Goal: Task Accomplishment & Management: Manage account settings

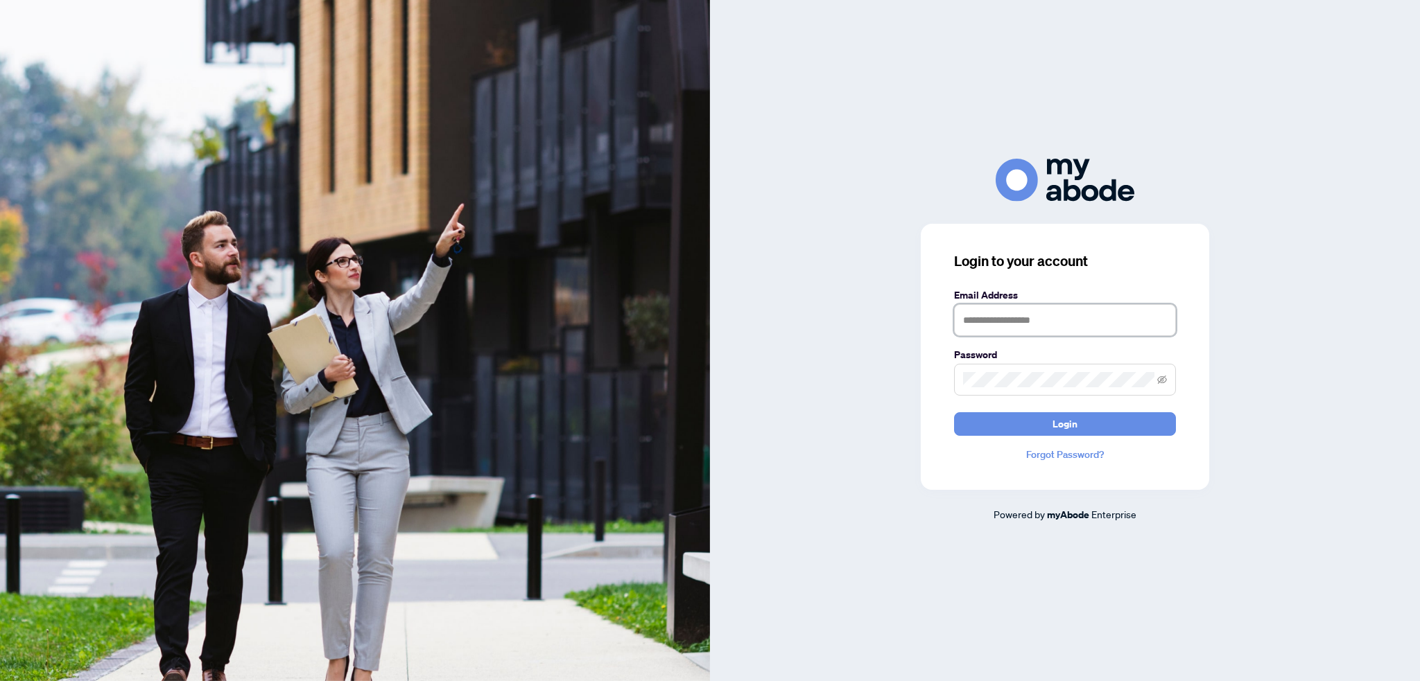
click at [1069, 326] on input "text" at bounding box center [1065, 320] width 222 height 32
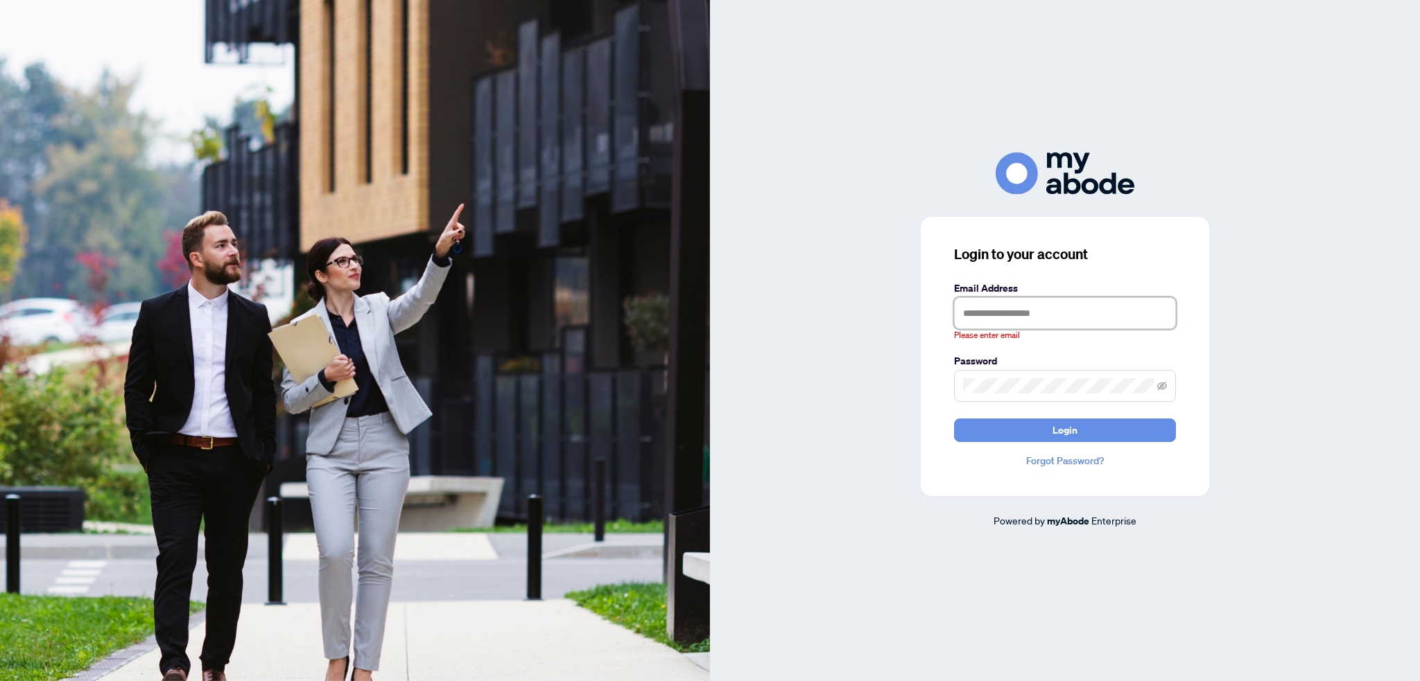
type input "**********"
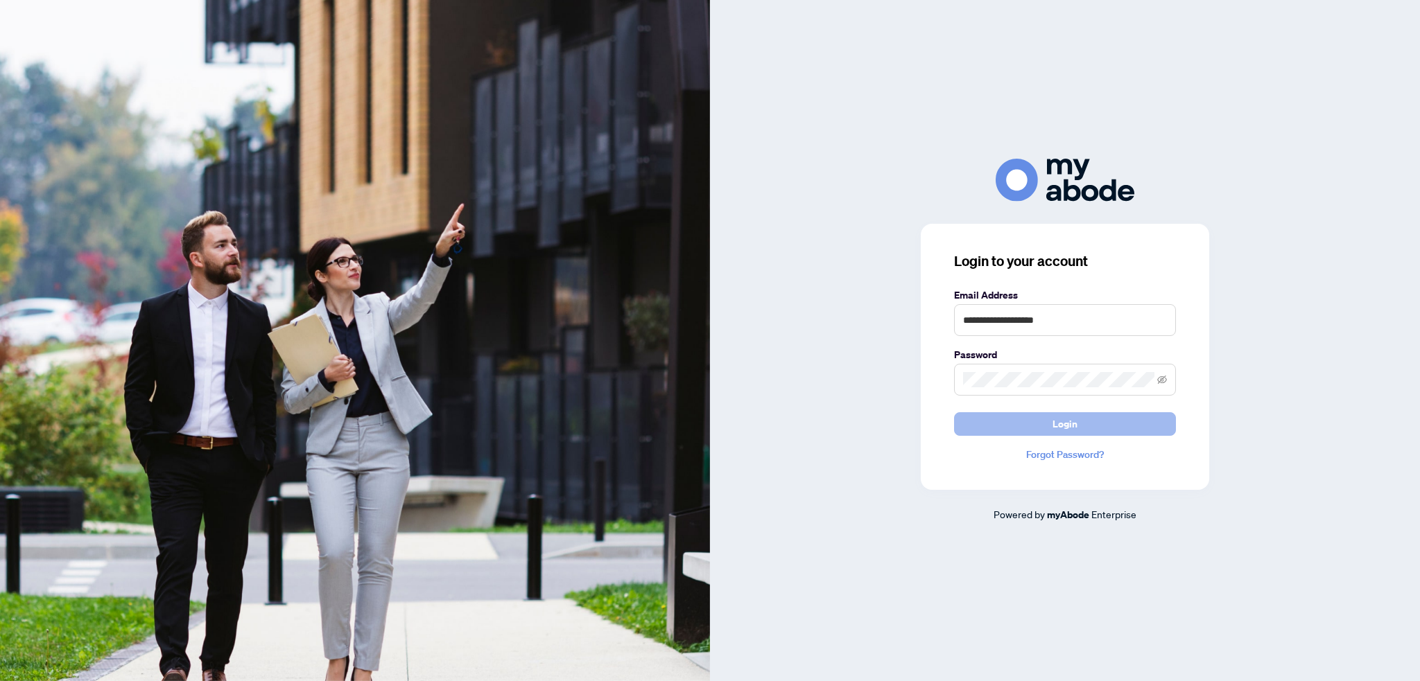
click at [1071, 424] on span "Login" at bounding box center [1064, 424] width 25 height 22
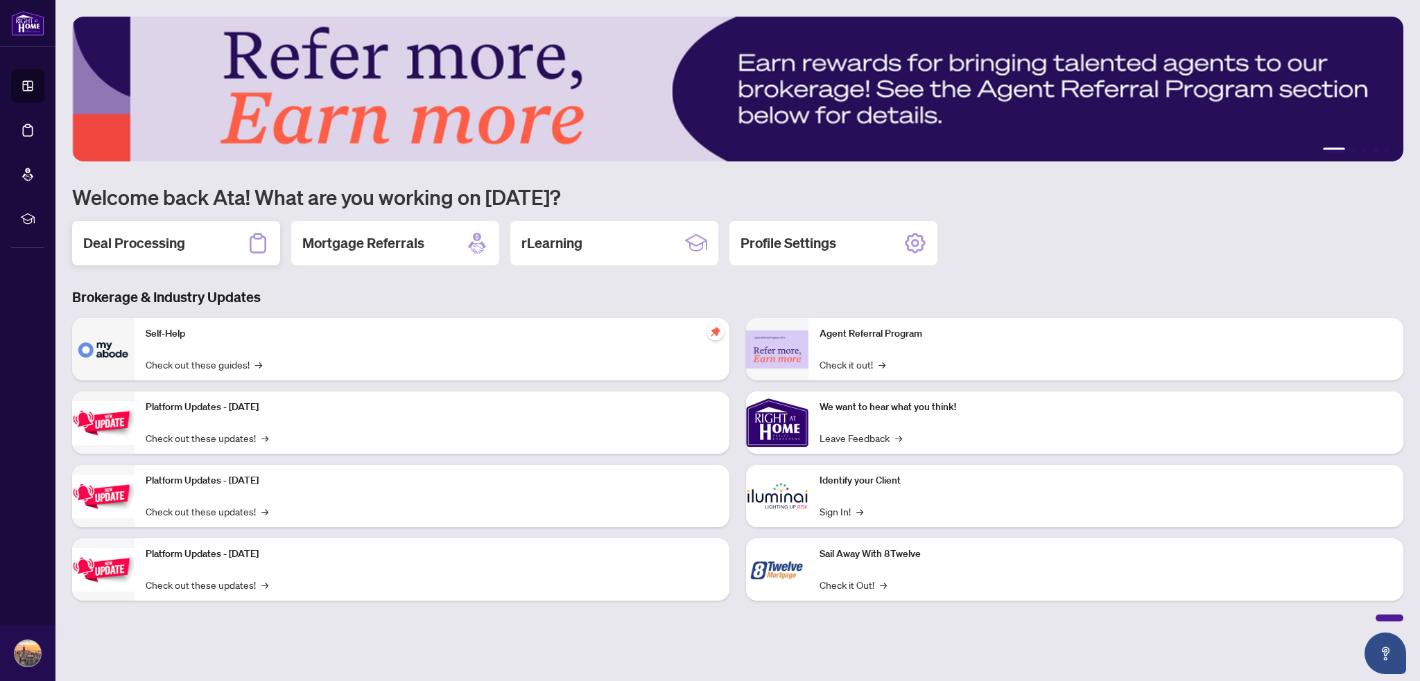
click at [164, 229] on div "Deal Processing" at bounding box center [176, 243] width 208 height 44
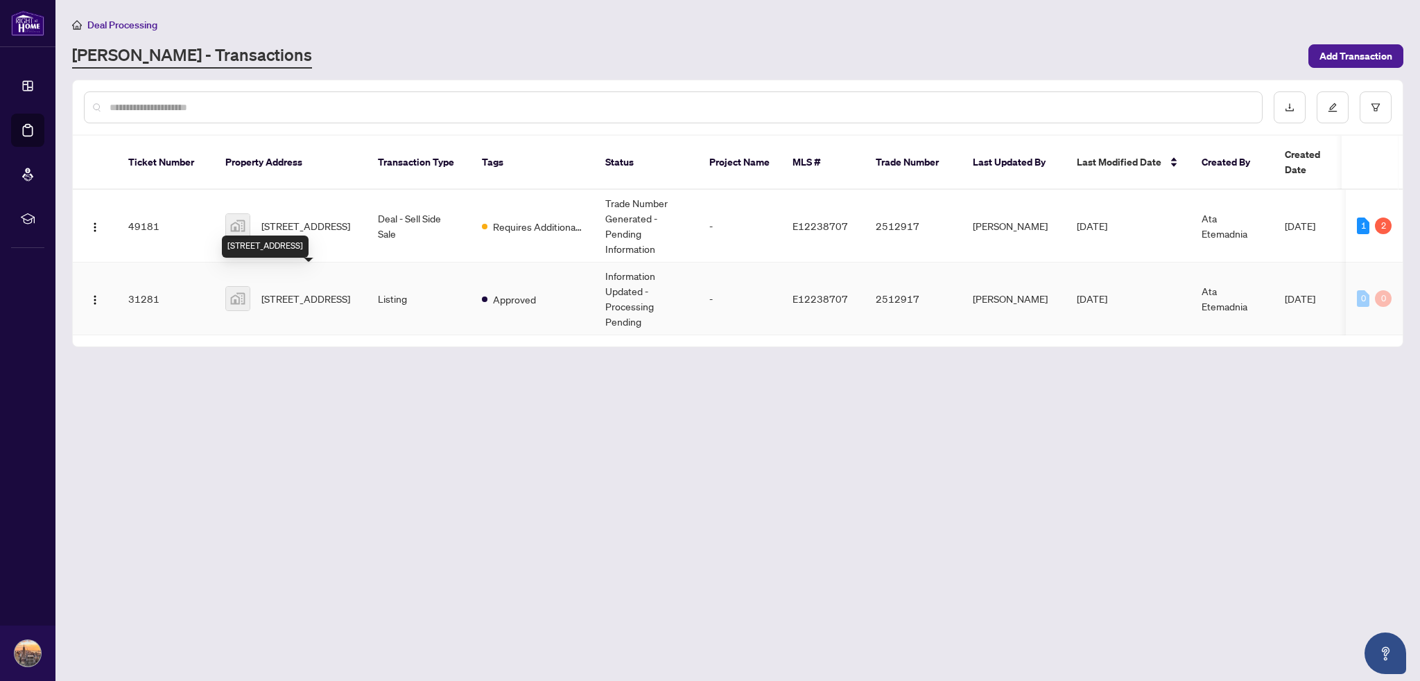
click at [336, 291] on span "[STREET_ADDRESS]" at bounding box center [305, 298] width 89 height 15
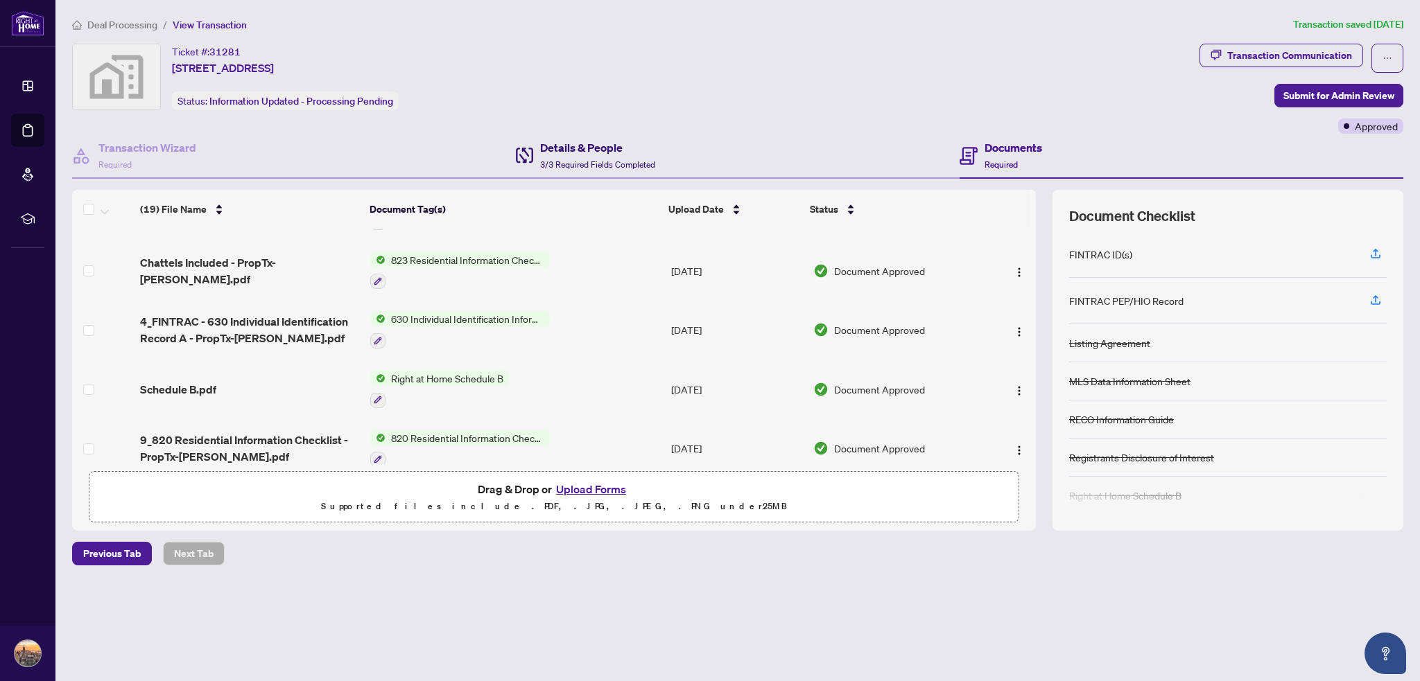
click at [574, 159] on span "3/3 Required Fields Completed" at bounding box center [597, 164] width 115 height 10
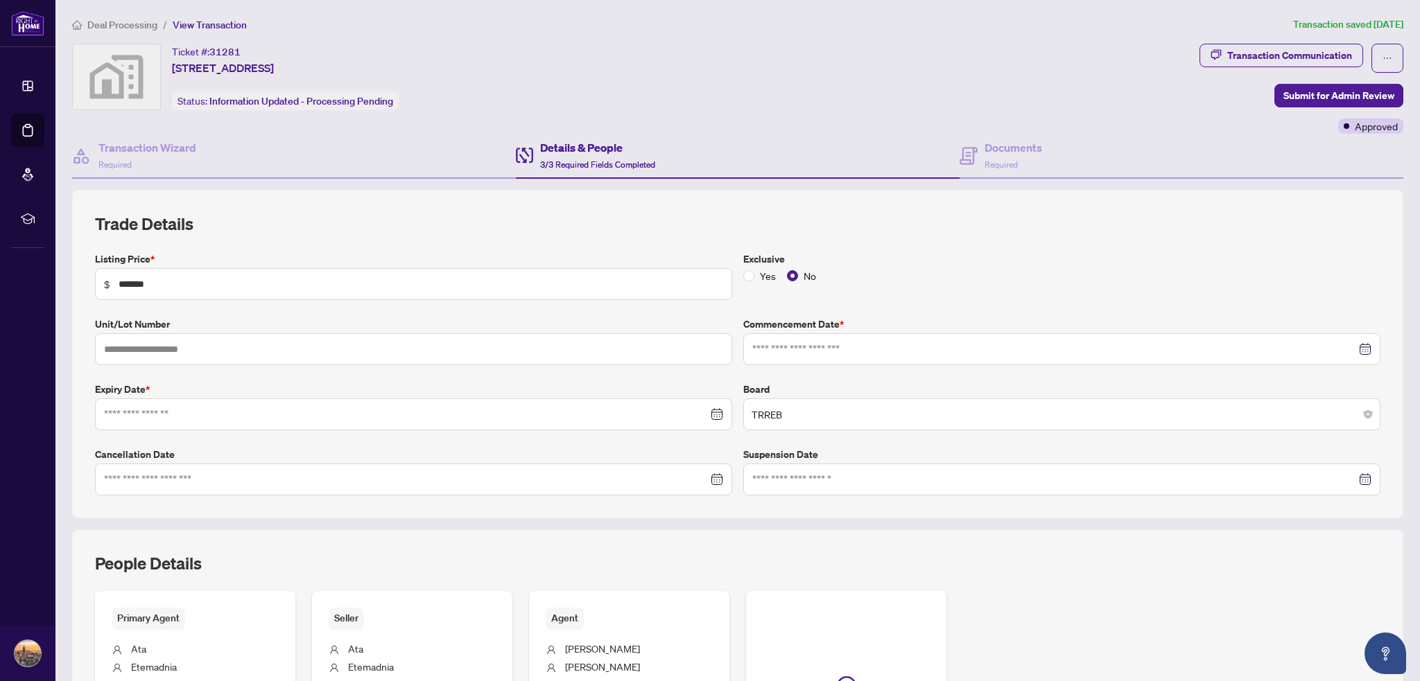
type input "**********"
click at [992, 146] on h4 "Documents" at bounding box center [1013, 147] width 58 height 17
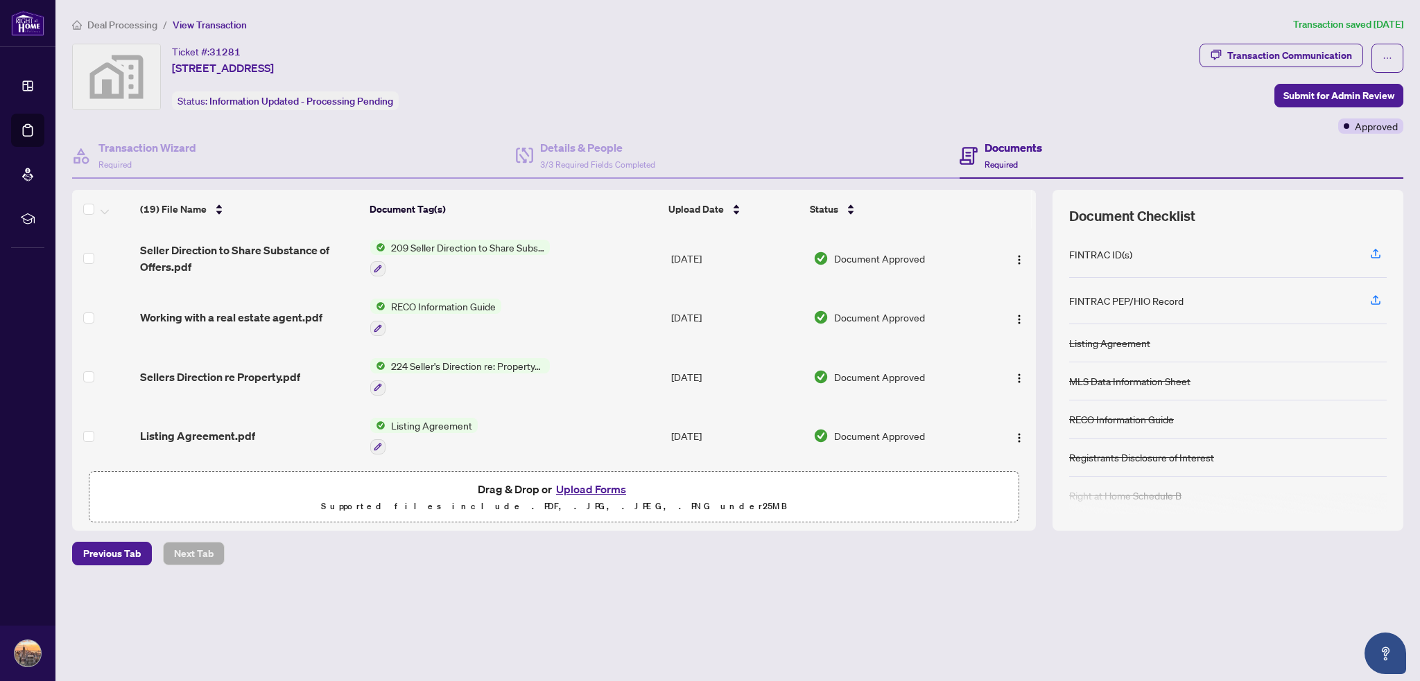
scroll to position [134, 0]
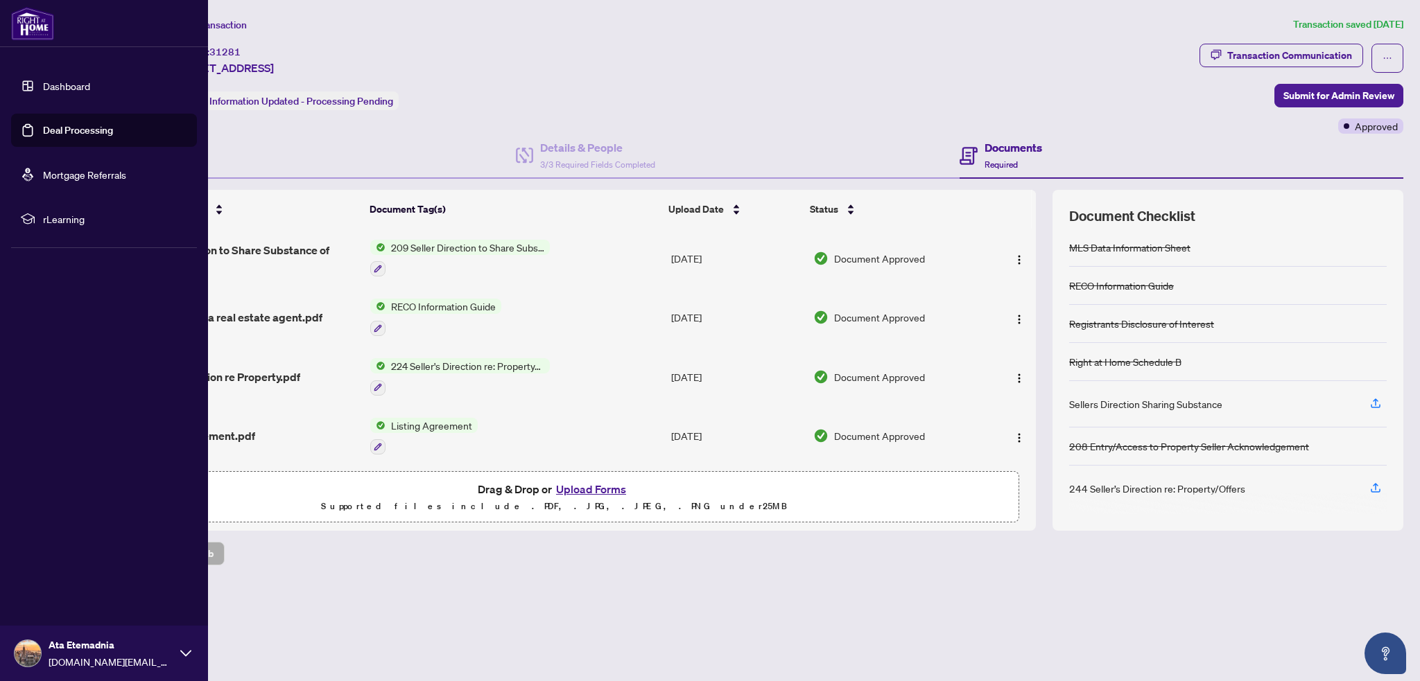
click at [59, 88] on link "Dashboard" at bounding box center [66, 86] width 47 height 12
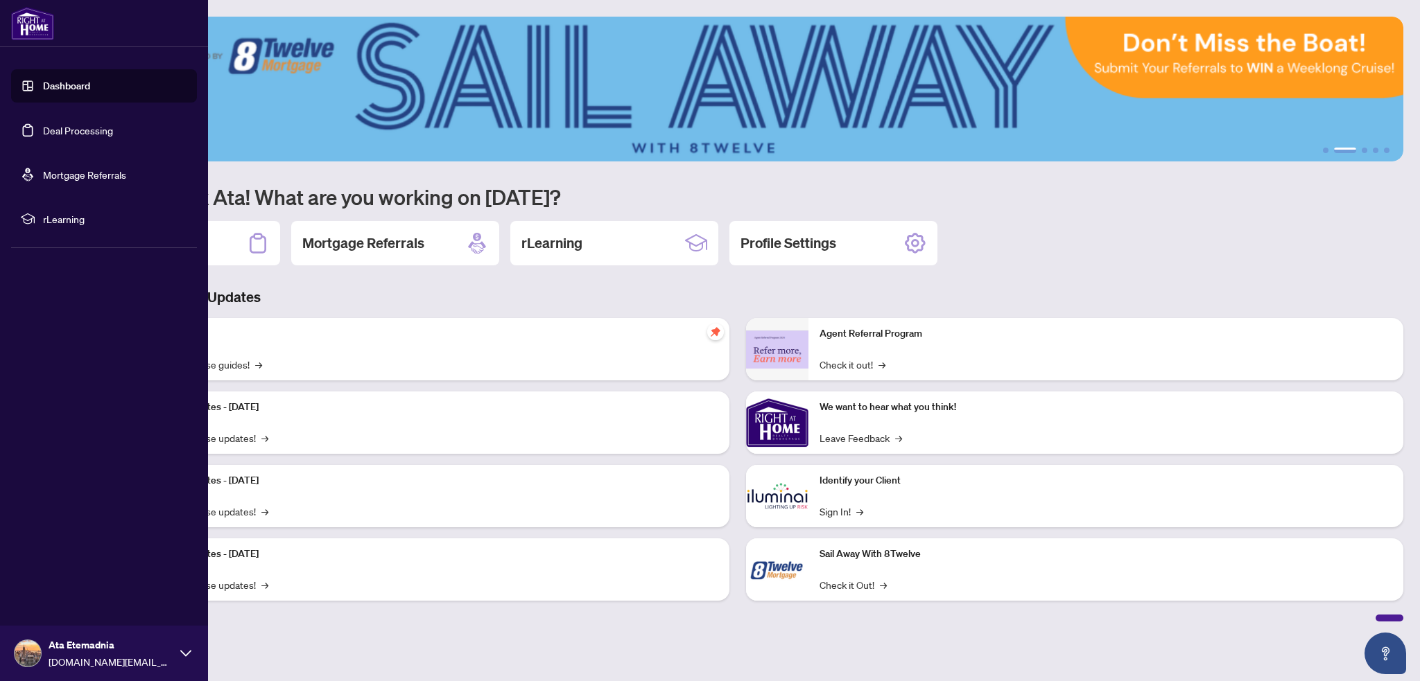
click at [68, 130] on link "Deal Processing" at bounding box center [78, 130] width 70 height 12
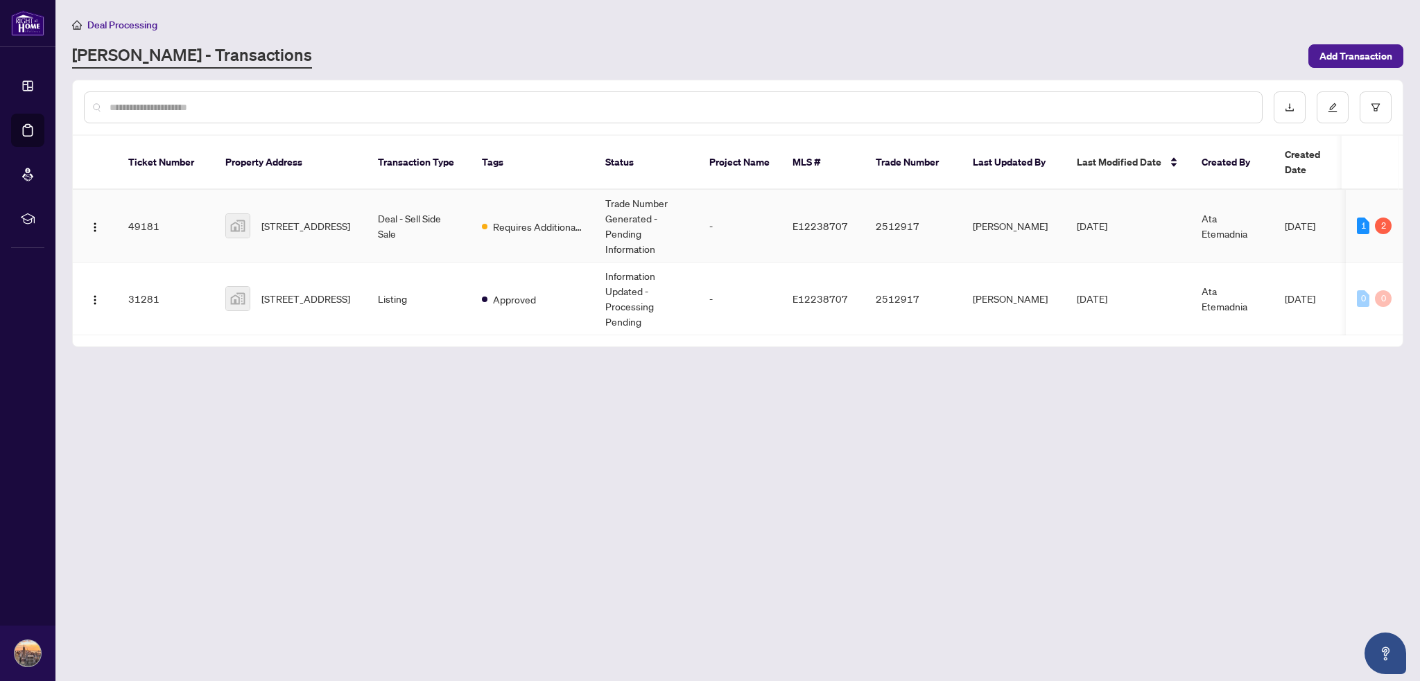
click at [524, 224] on td "Requires Additional Docs" at bounding box center [532, 226] width 123 height 73
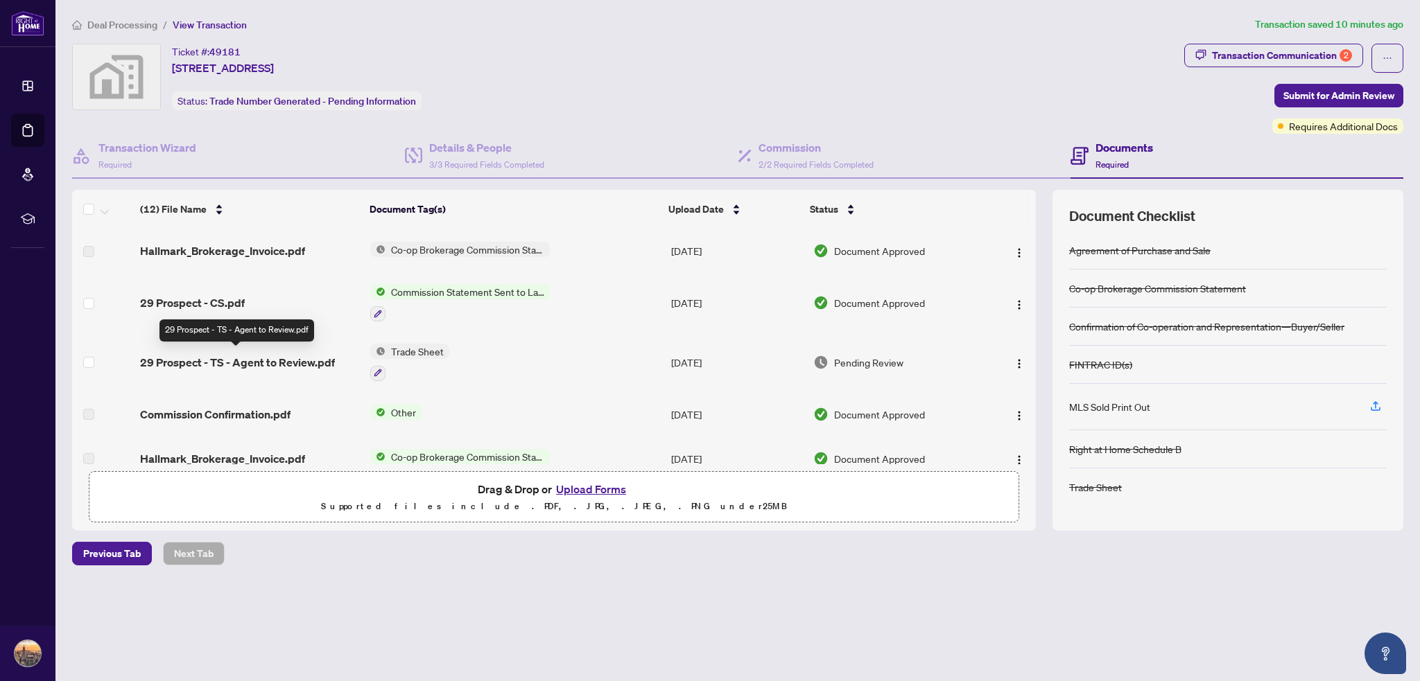
click at [262, 360] on span "29 Prospect - TS - Agent to Review.pdf" at bounding box center [237, 362] width 195 height 17
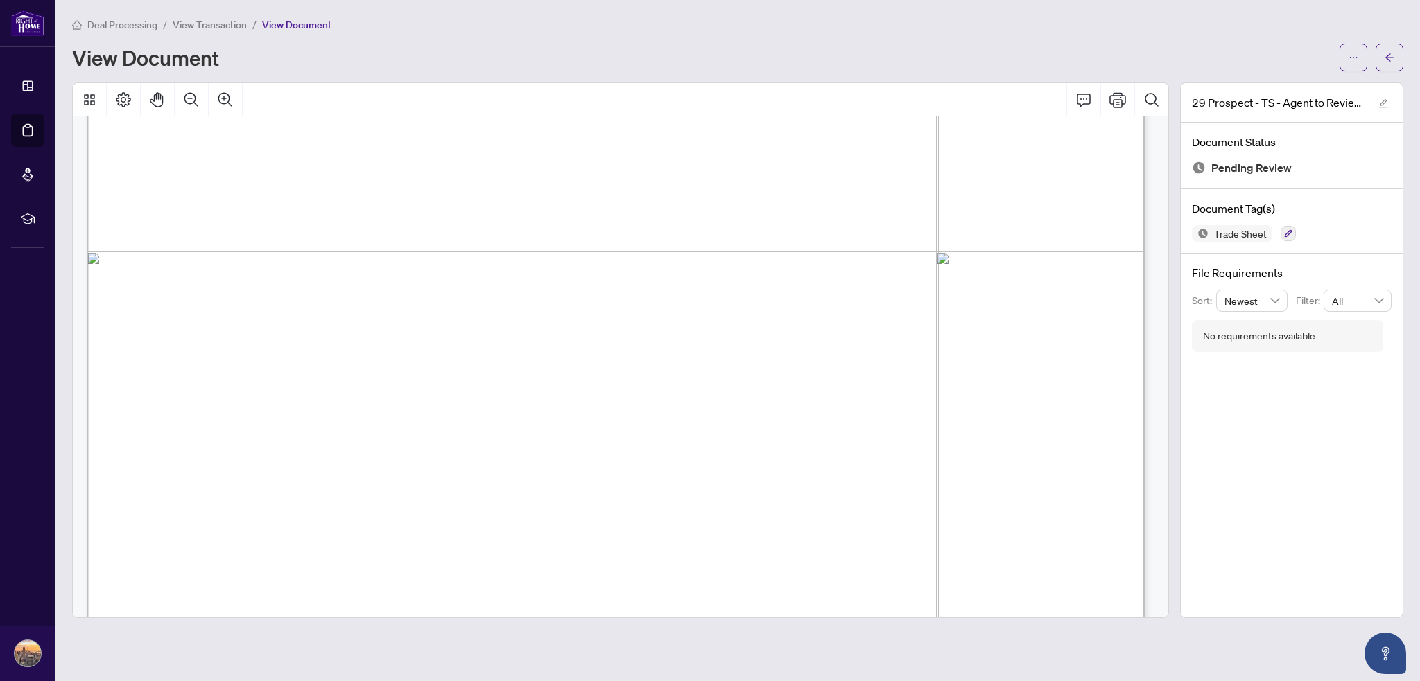
scroll to position [763, 0]
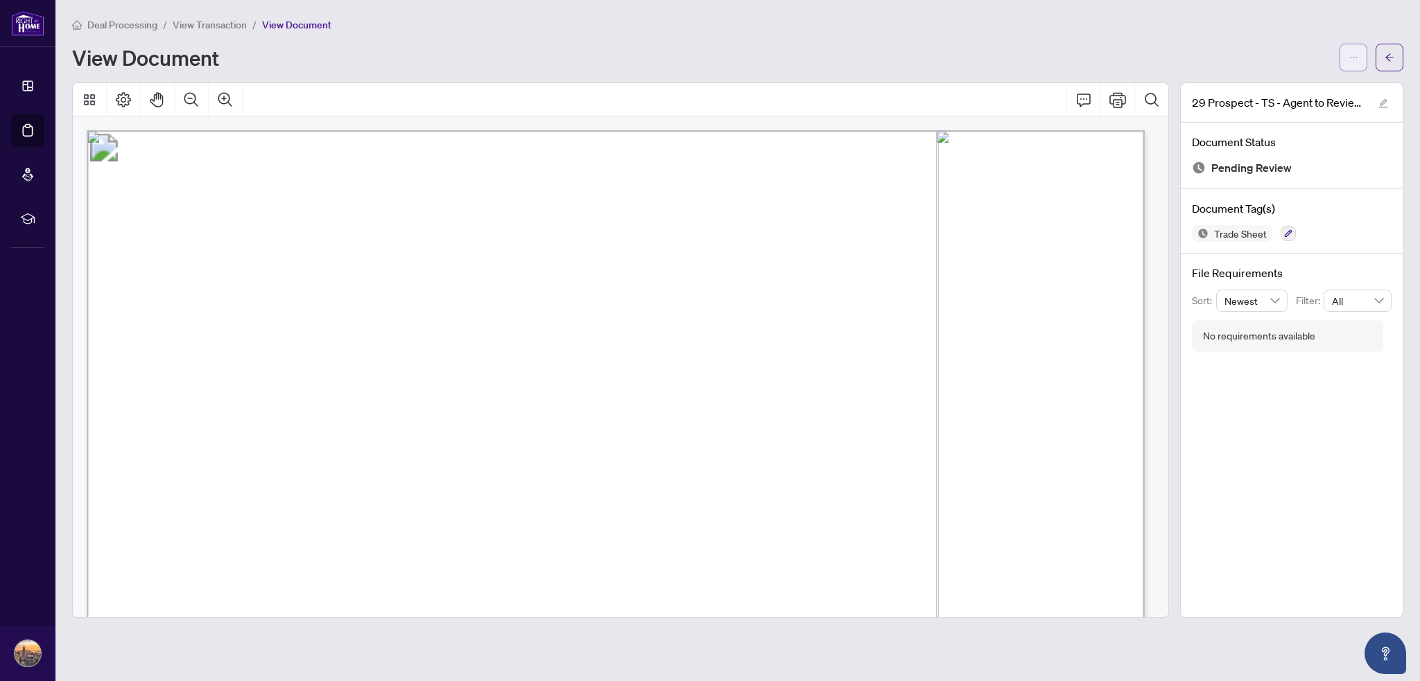
click at [1348, 60] on button "button" at bounding box center [1353, 58] width 28 height 28
click at [1113, 97] on icon "Print" at bounding box center [1117, 100] width 17 height 17
click at [1106, 105] on button "Print" at bounding box center [1117, 99] width 33 height 33
click at [221, 22] on span "View Transaction" at bounding box center [210, 25] width 74 height 12
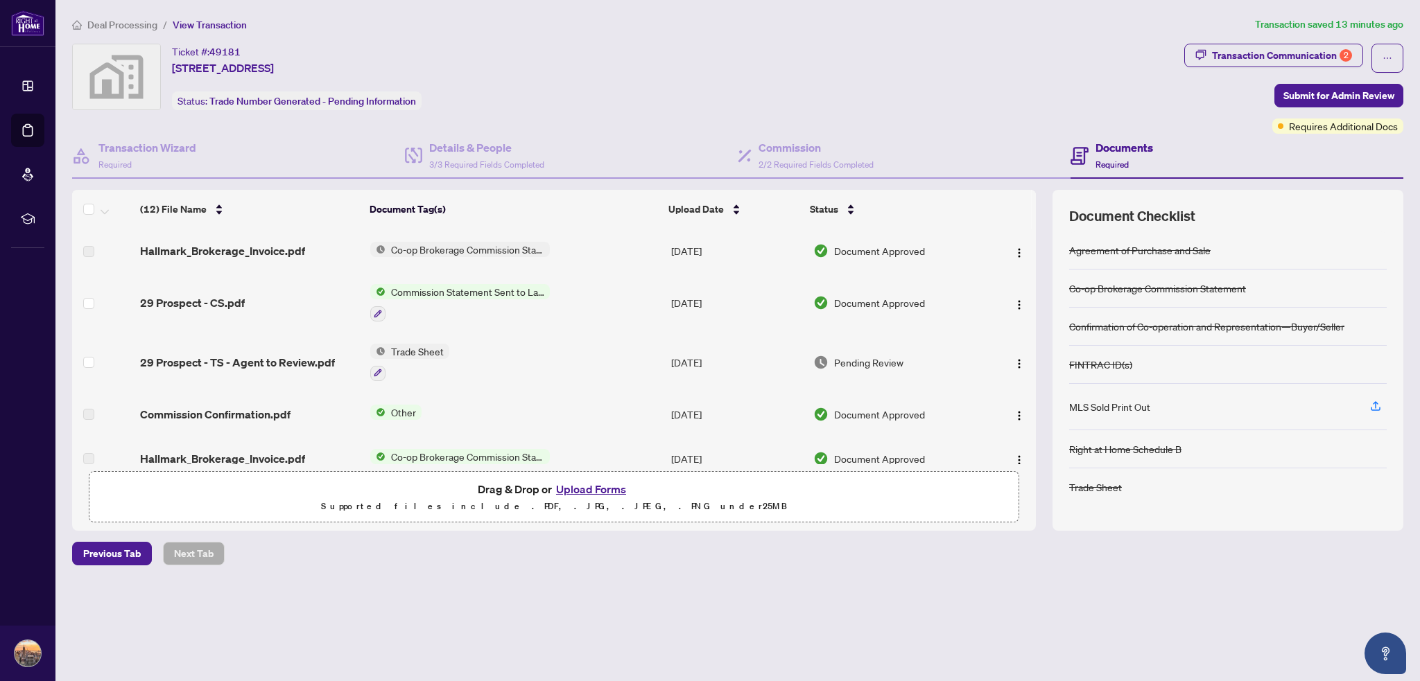
click at [456, 290] on span "Commission Statement Sent to Lawyer" at bounding box center [467, 291] width 164 height 15
click at [263, 295] on div "29 Prospect - CS.pdf" at bounding box center [249, 303] width 219 height 17
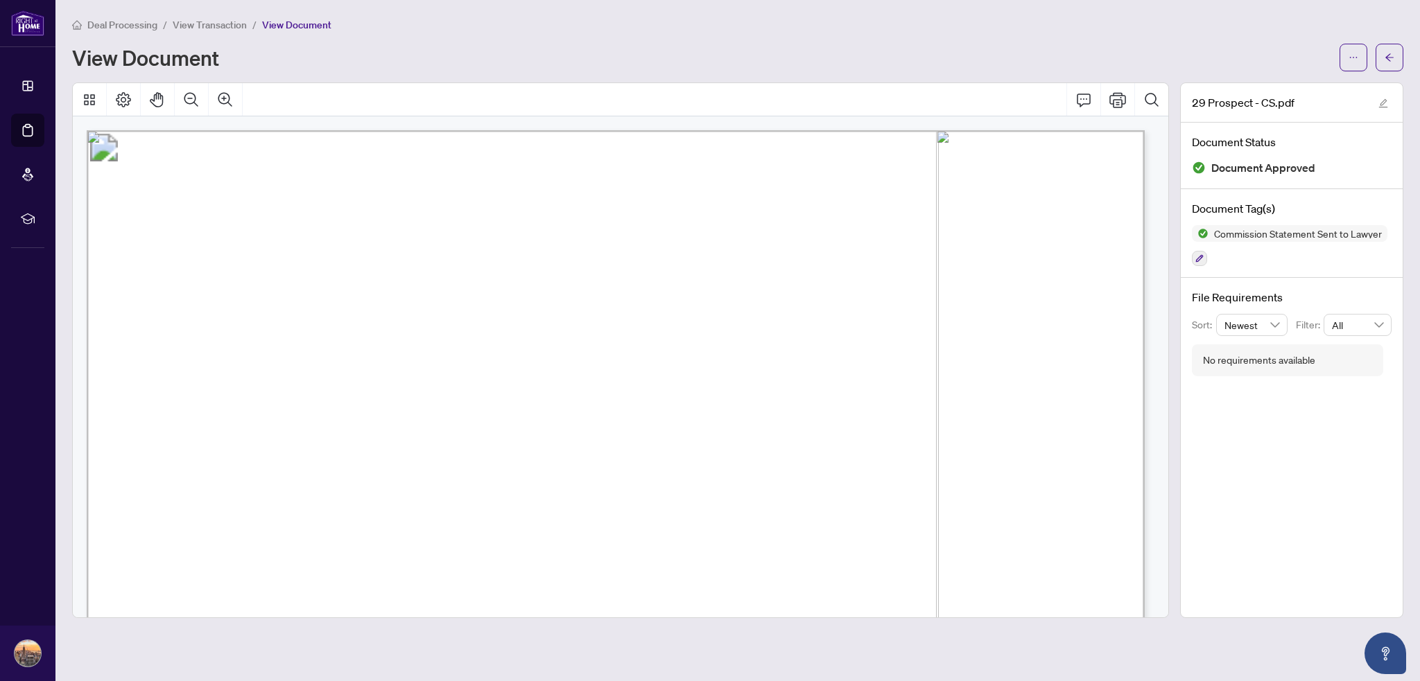
click at [225, 22] on span "View Transaction" at bounding box center [210, 25] width 74 height 12
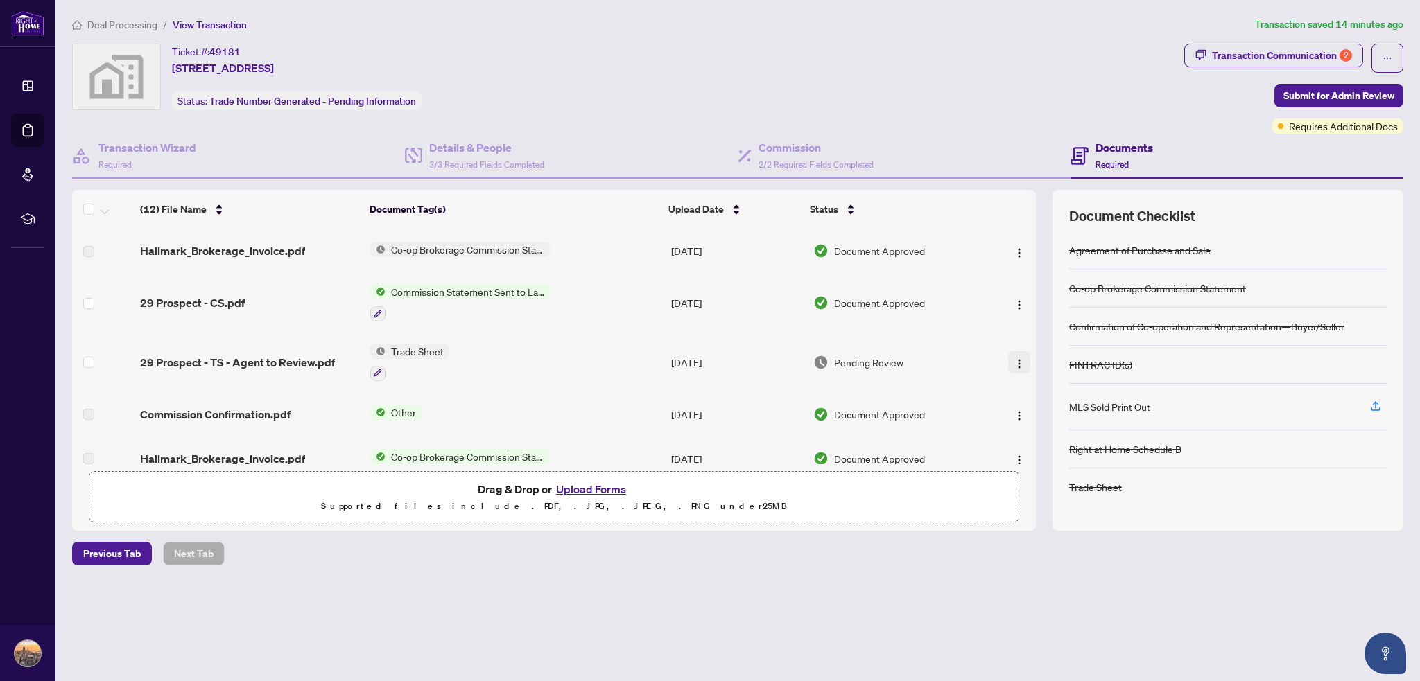
click at [1020, 358] on img "button" at bounding box center [1019, 363] width 11 height 11
click at [1066, 431] on span "Download" at bounding box center [1081, 431] width 132 height 15
click at [860, 360] on span "Pending Review" at bounding box center [868, 362] width 69 height 15
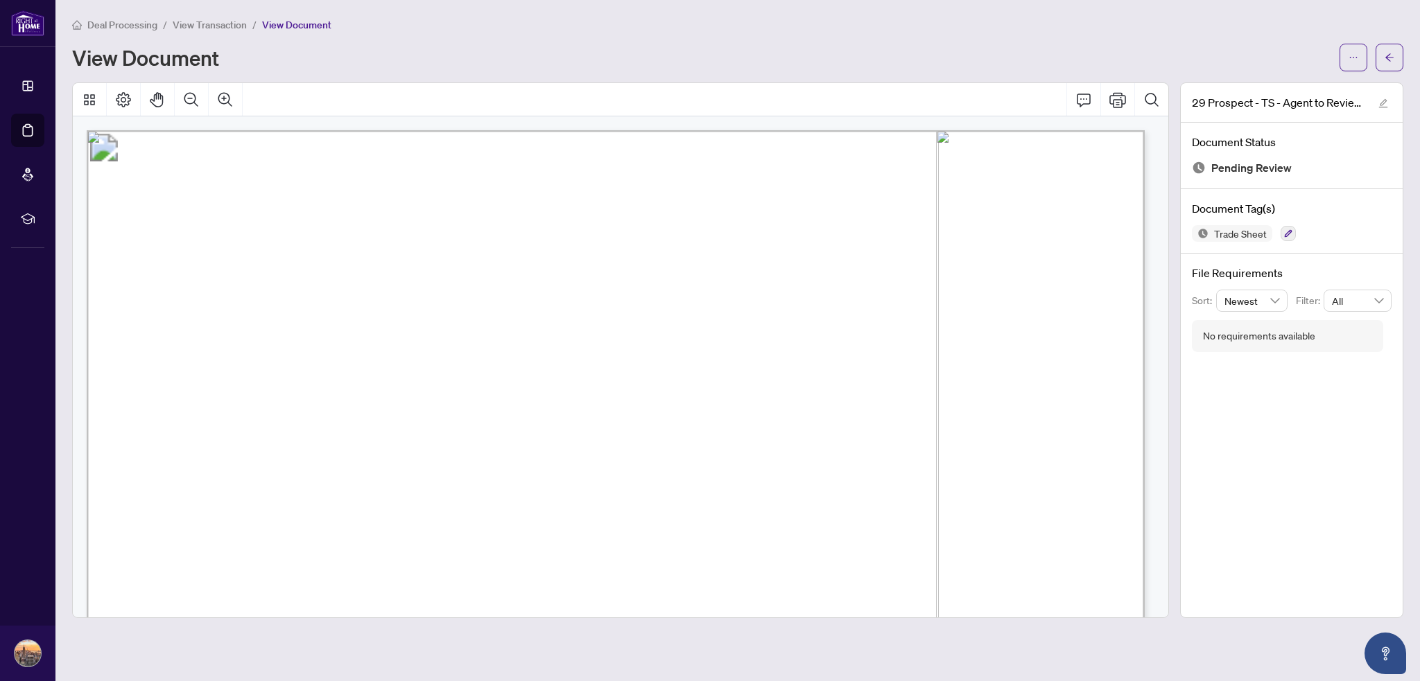
drag, startPoint x: 695, startPoint y: 270, endPoint x: 812, endPoint y: 260, distance: 116.9
click at [1380, 98] on icon "edit" at bounding box center [1383, 103] width 10 height 10
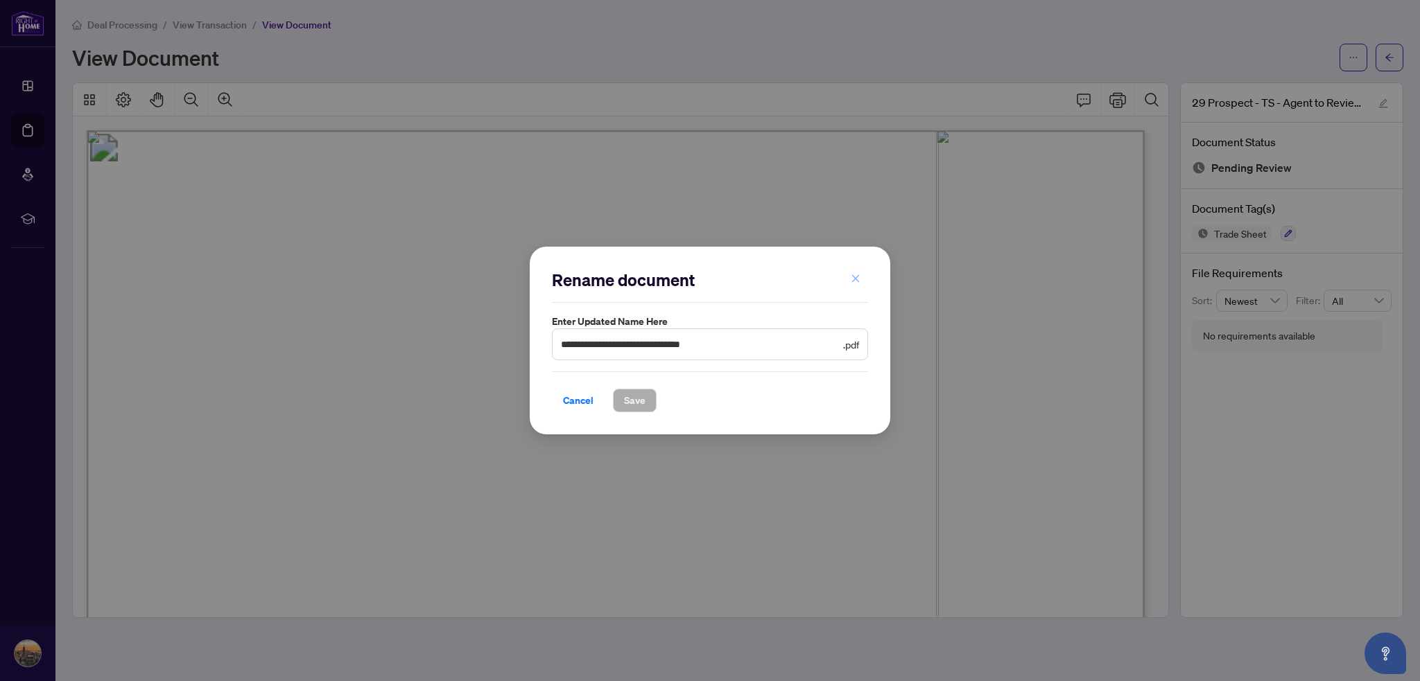
click at [855, 279] on icon "close" at bounding box center [856, 279] width 8 height 8
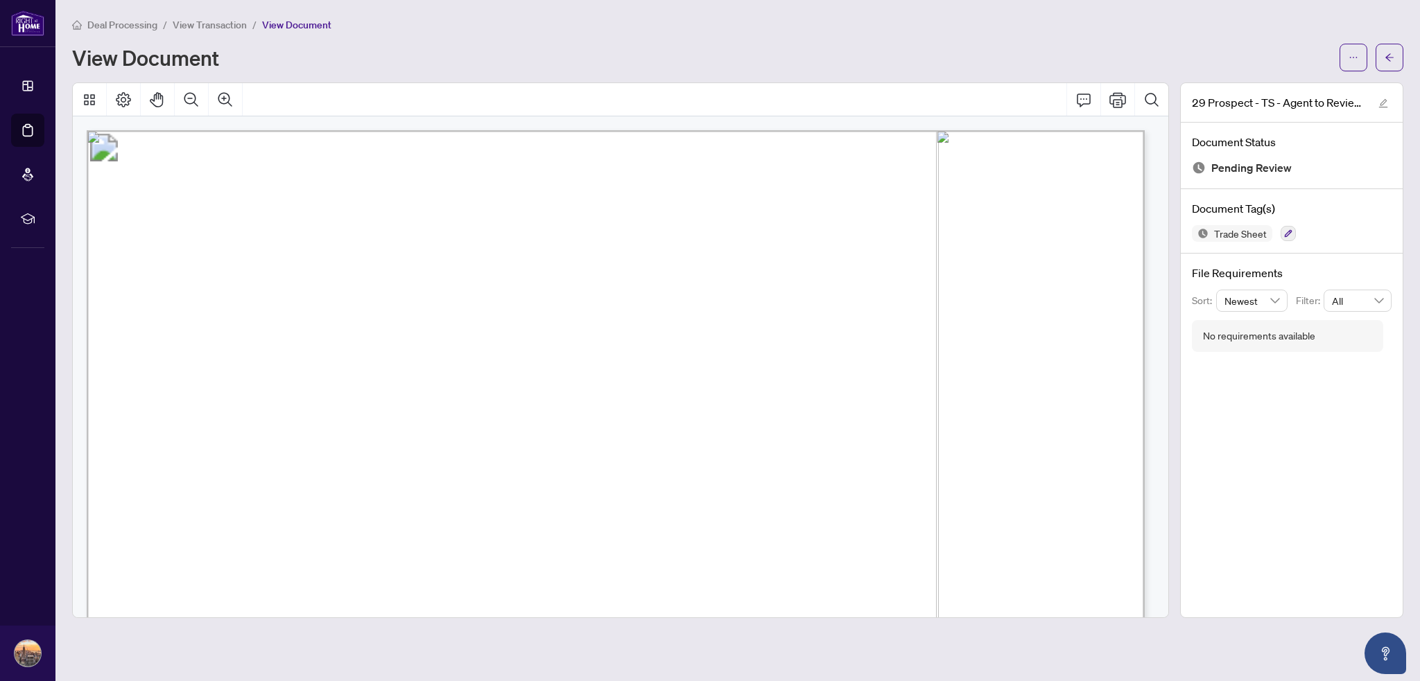
click at [1320, 405] on div "29 Prospect - TS - Agent to Review.pdf Document Status Pending Review Document …" at bounding box center [1291, 350] width 223 height 536
click at [1350, 58] on icon "ellipsis" at bounding box center [1353, 58] width 10 height 10
click at [1351, 58] on icon "ellipsis" at bounding box center [1353, 58] width 10 height 10
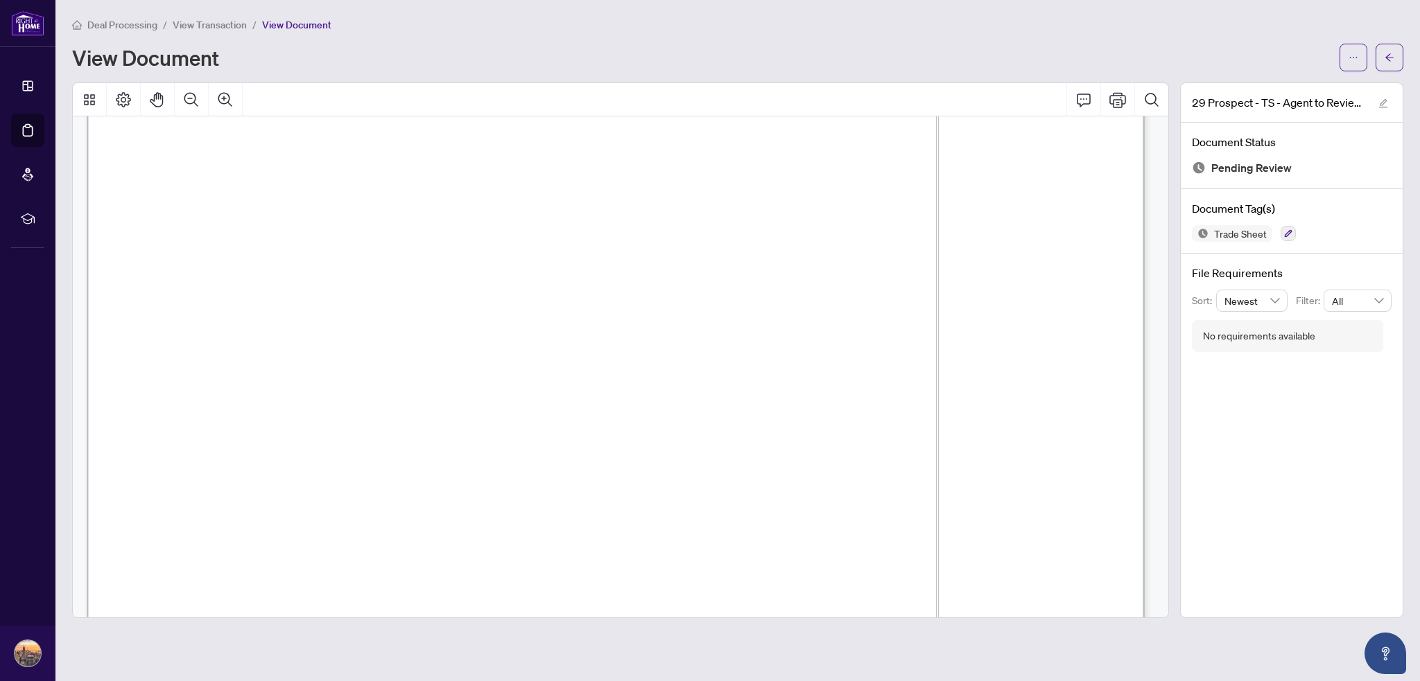
scroll to position [63, 0]
click at [161, 98] on icon "Pan Mode" at bounding box center [157, 100] width 17 height 17
drag, startPoint x: 451, startPoint y: 433, endPoint x: 471, endPoint y: 184, distance: 249.7
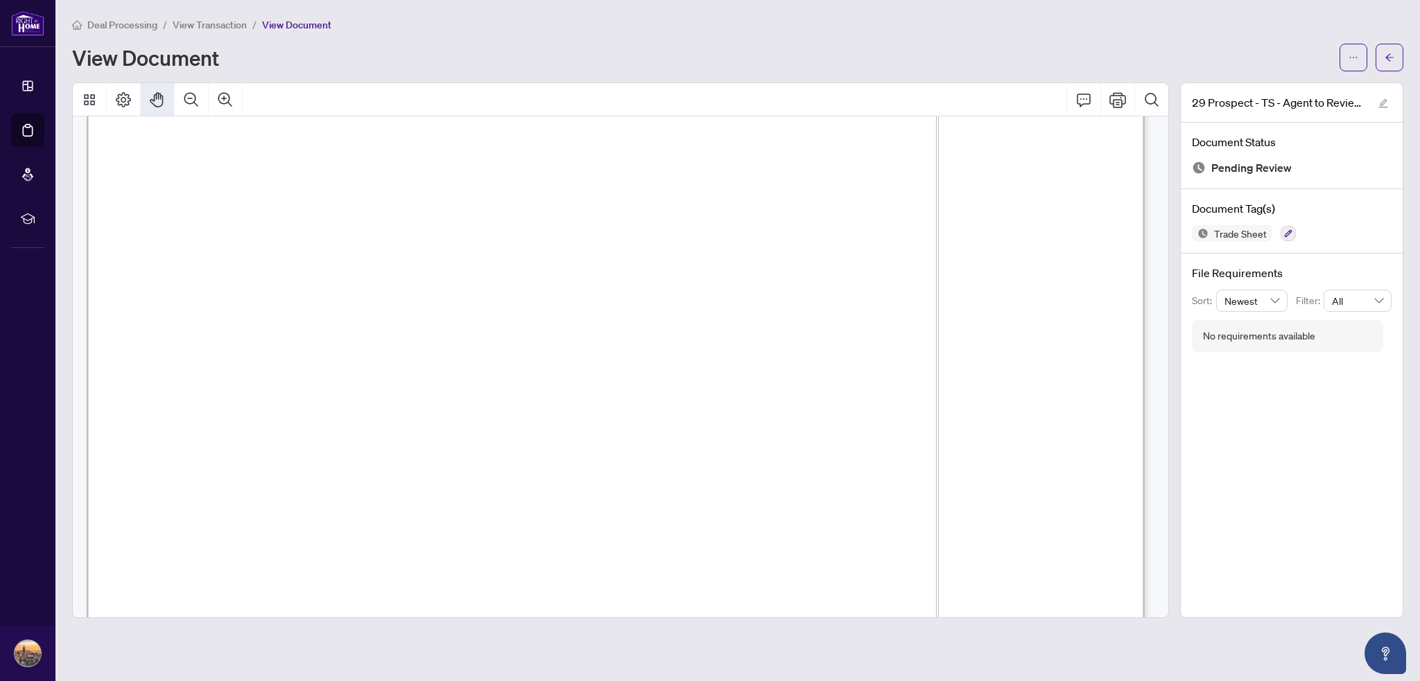
click at [151, 98] on icon "Pan Mode" at bounding box center [156, 99] width 13 height 15
click at [118, 98] on icon "Page Layout" at bounding box center [123, 100] width 17 height 17
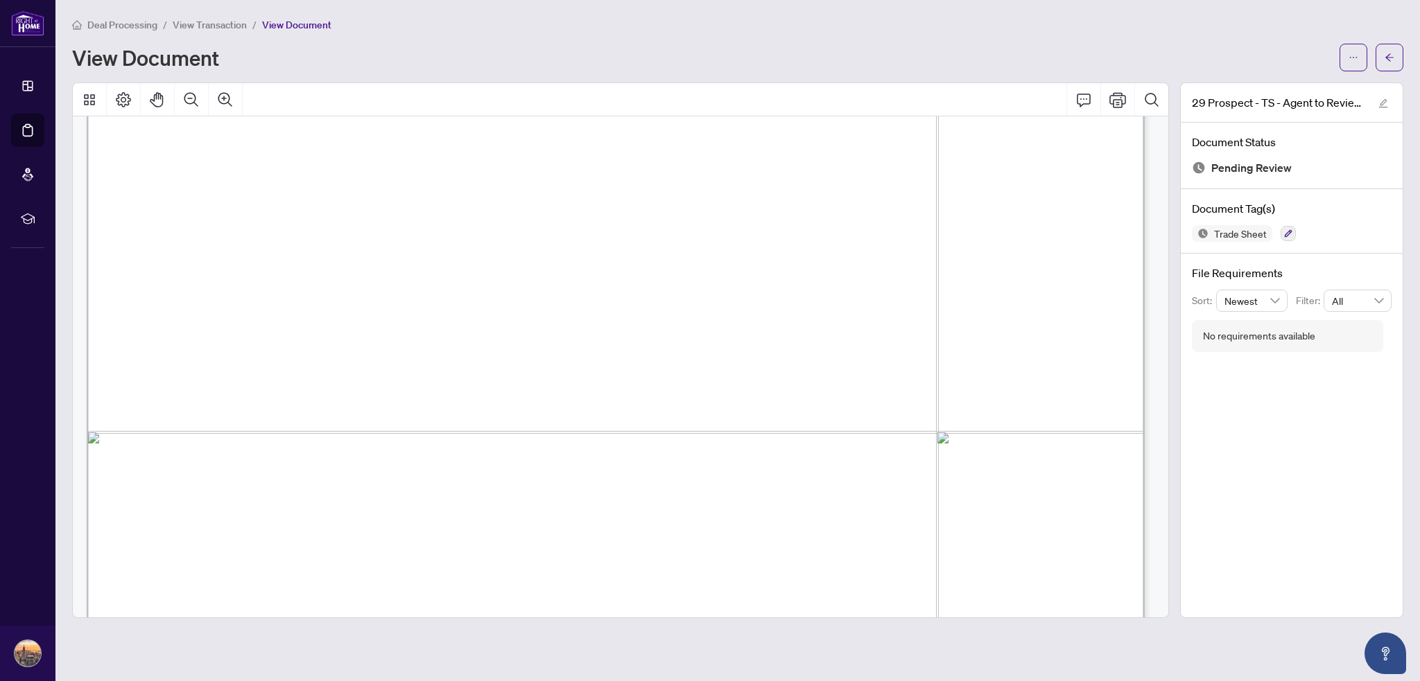
scroll to position [0, 0]
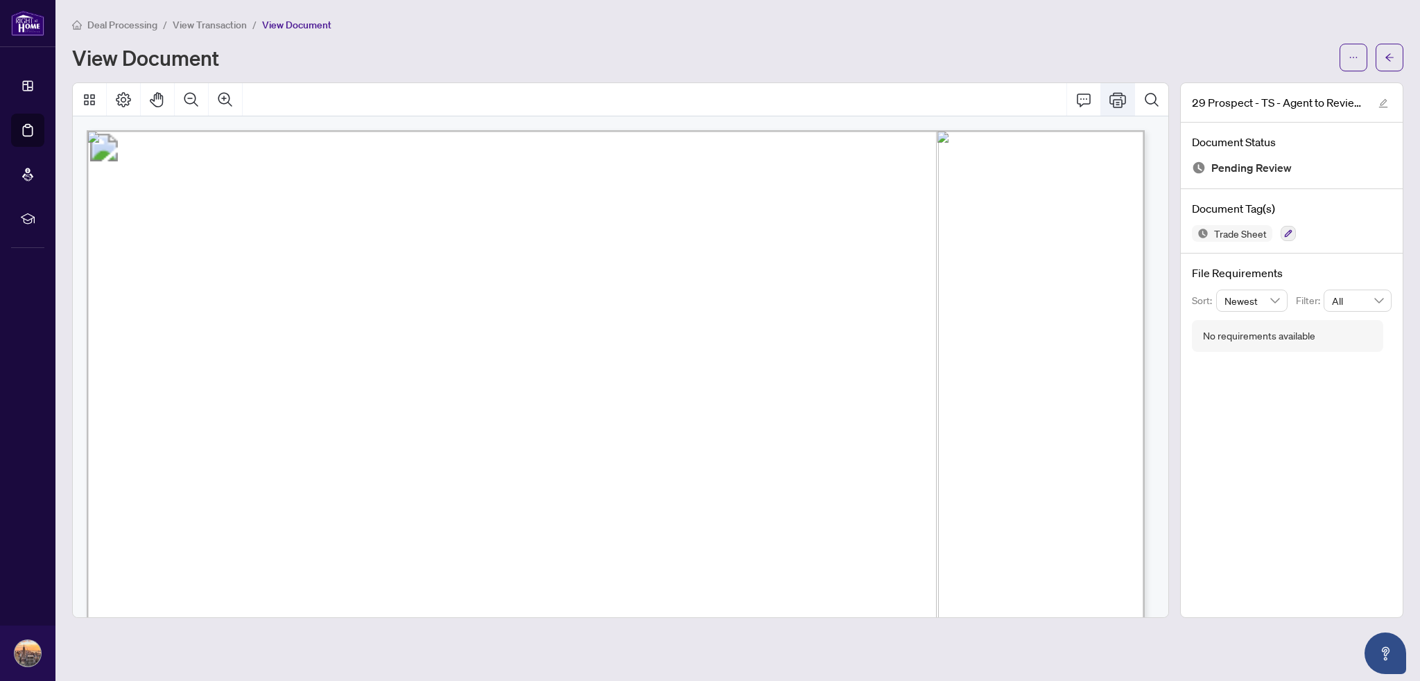
click at [1120, 99] on icon "Print" at bounding box center [1117, 100] width 17 height 17
click at [218, 23] on span "View Transaction" at bounding box center [210, 25] width 74 height 12
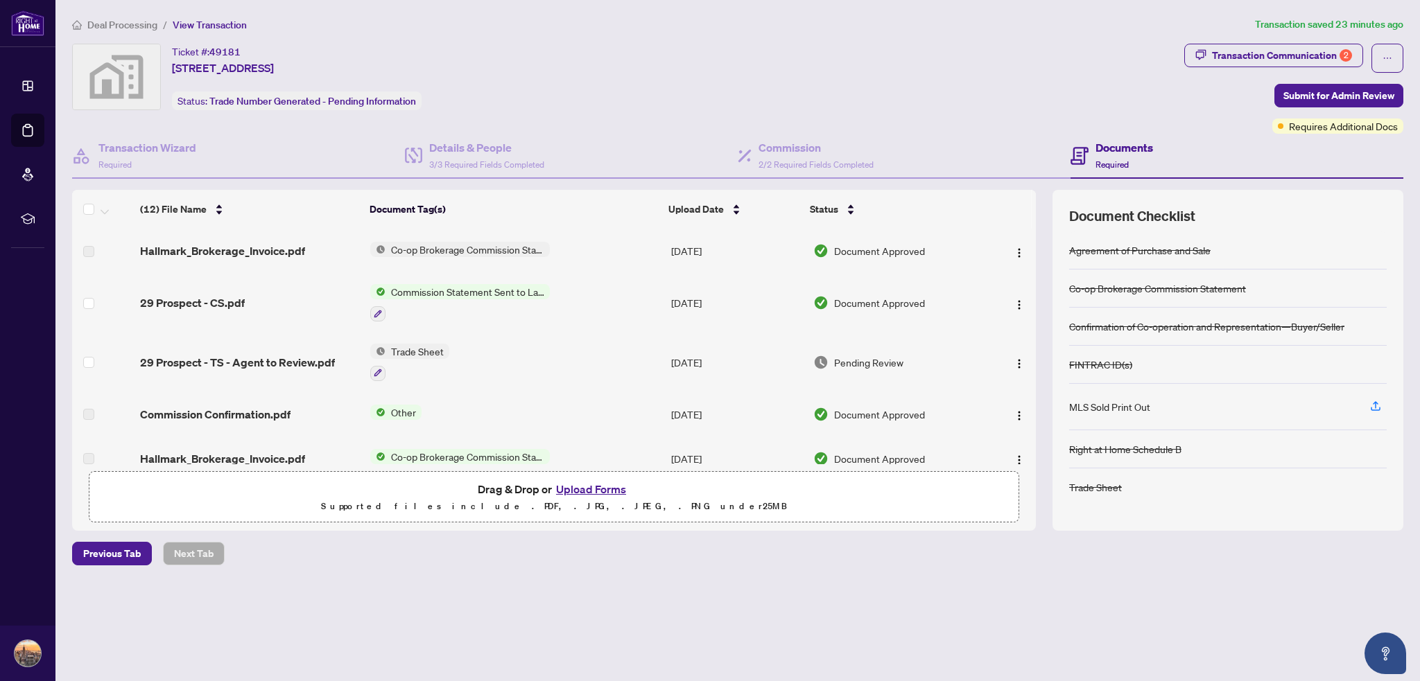
click at [1118, 156] on div "Documents Required" at bounding box center [1124, 155] width 58 height 33
click at [376, 370] on icon "button" at bounding box center [378, 374] width 8 height 8
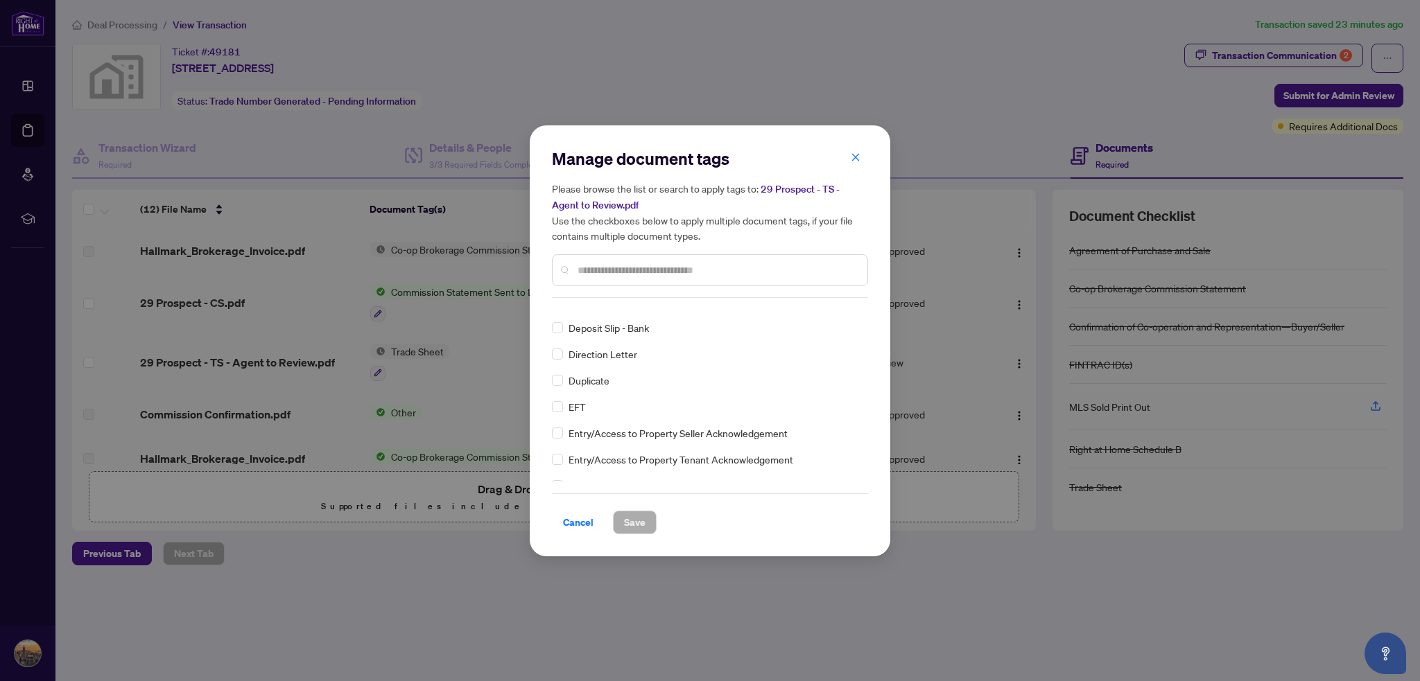
scroll to position [1317, 0]
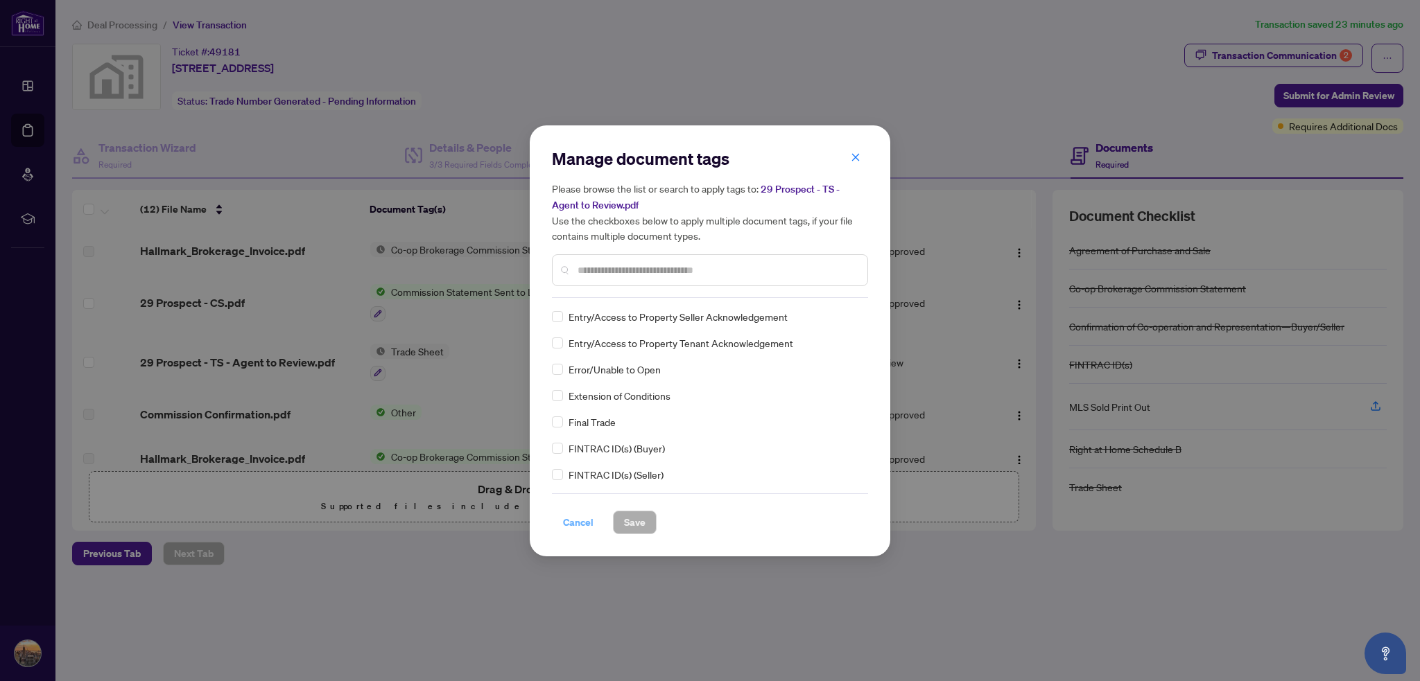
click at [568, 524] on span "Cancel" at bounding box center [578, 523] width 31 height 22
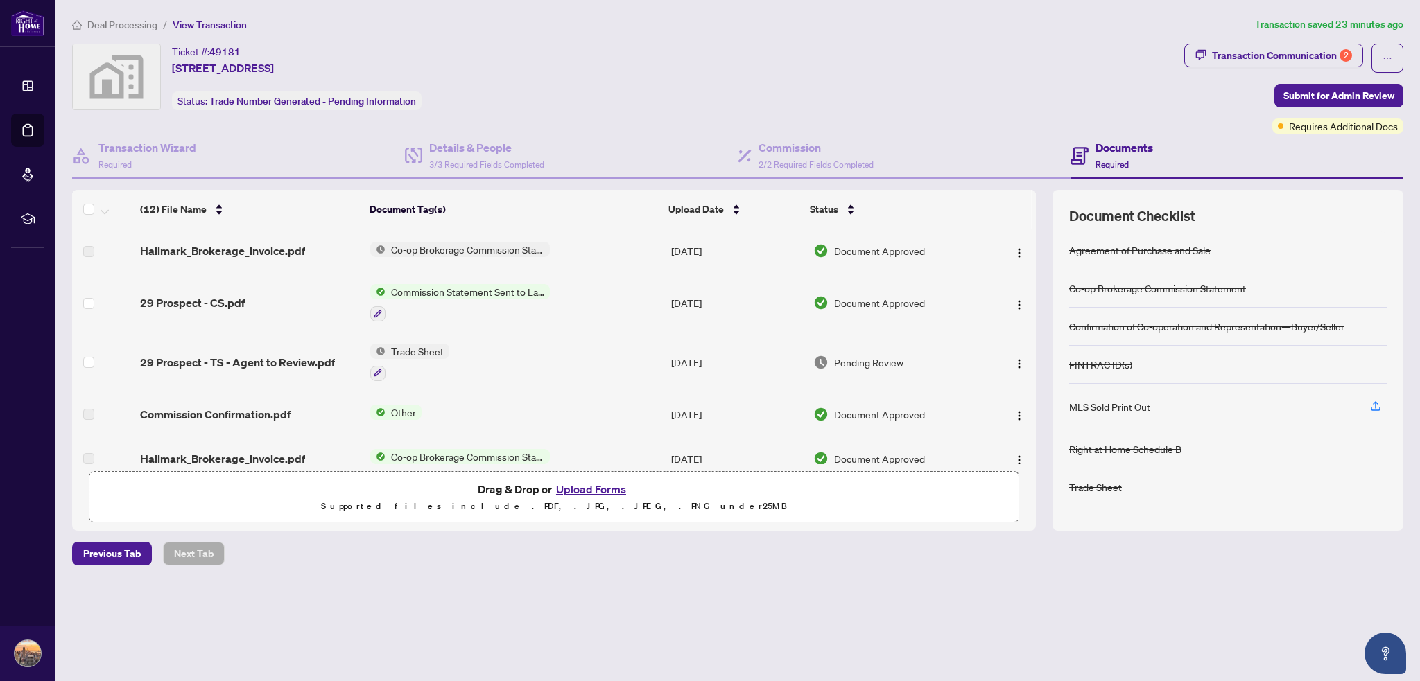
click at [595, 487] on button "Upload Forms" at bounding box center [591, 489] width 78 height 18
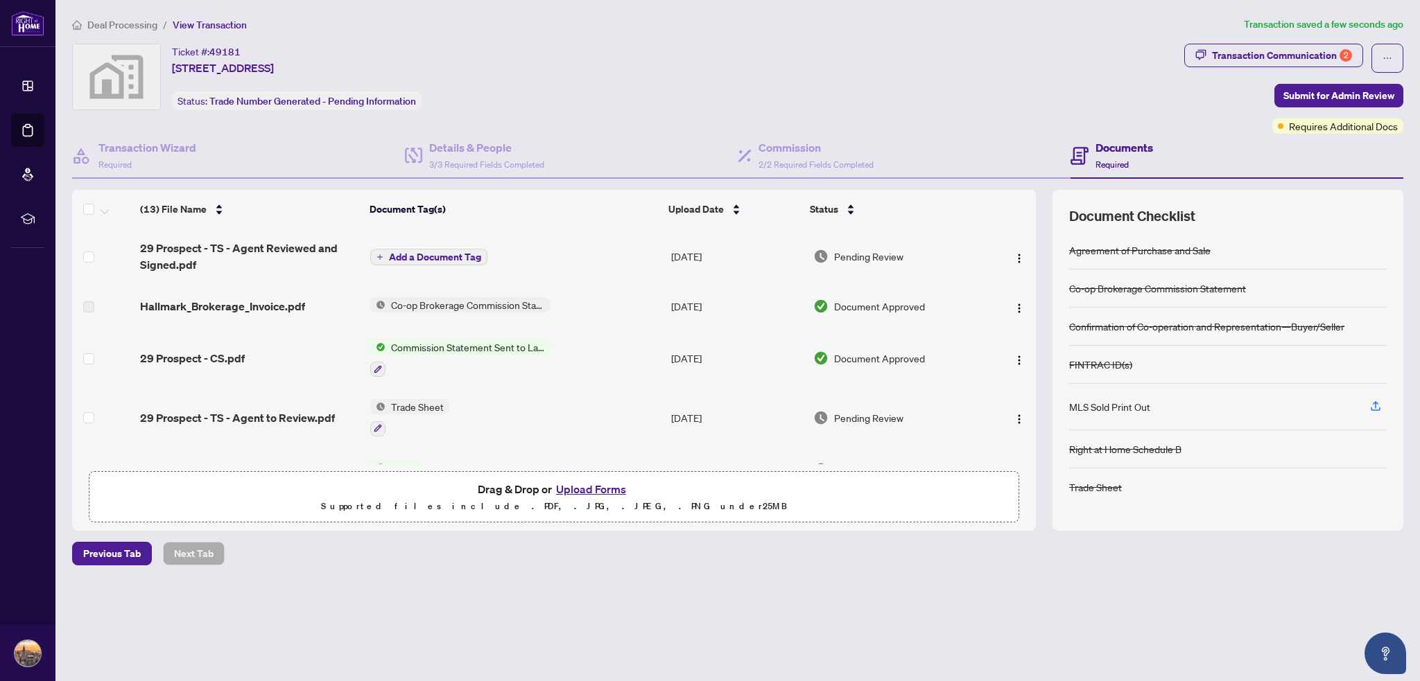
click at [425, 252] on span "Add a Document Tag" at bounding box center [435, 257] width 92 height 10
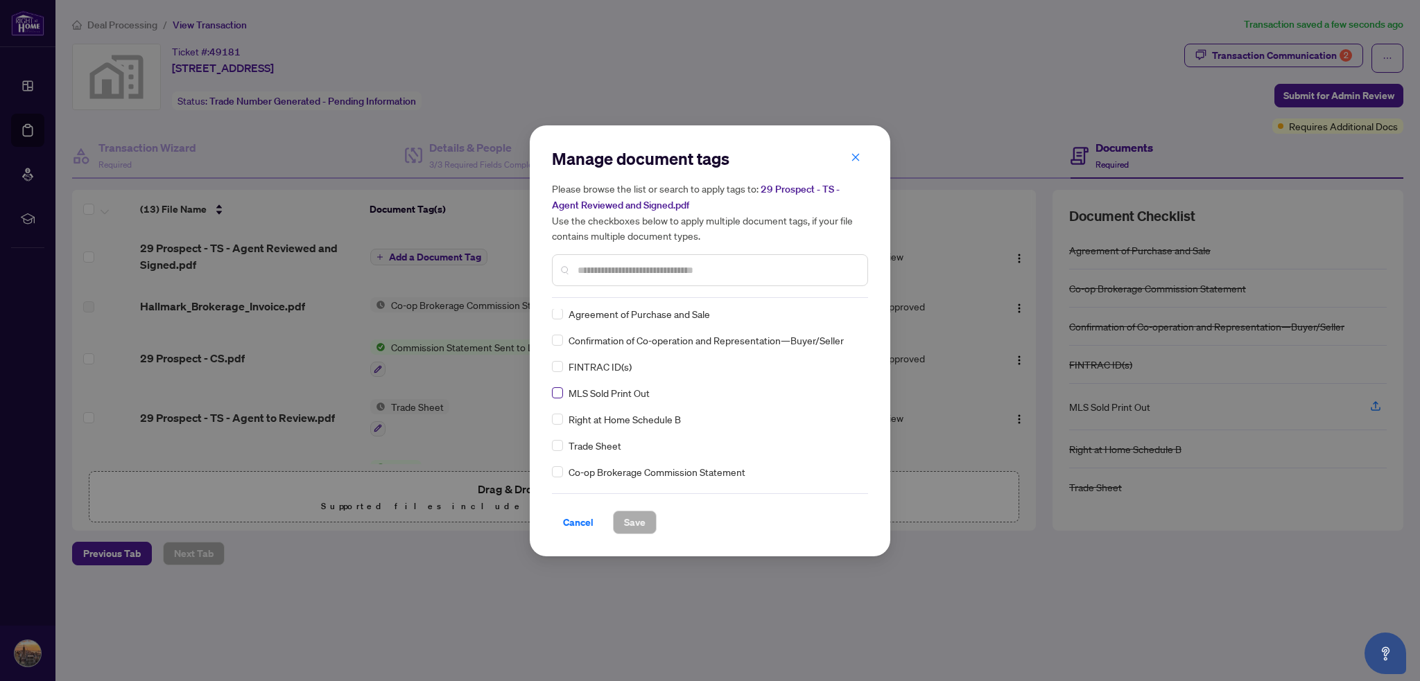
scroll to position [0, 0]
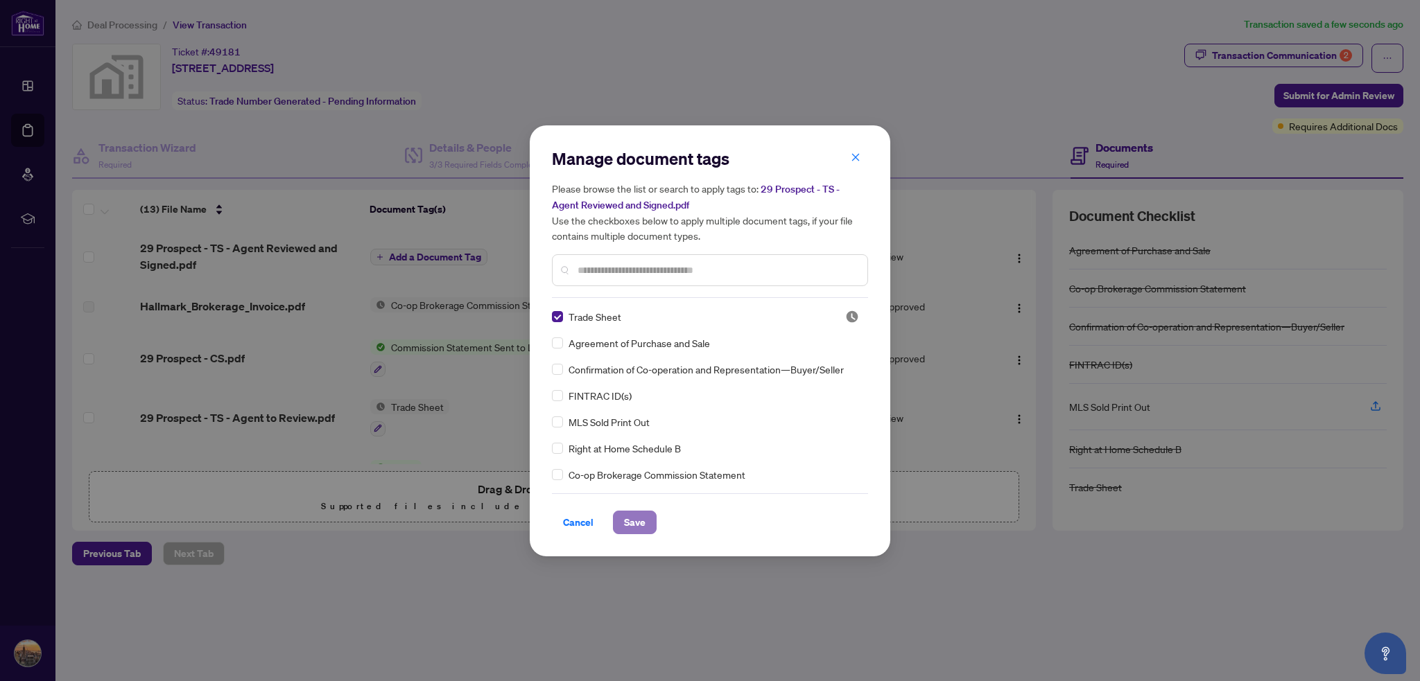
click at [639, 523] on span "Save" at bounding box center [634, 523] width 21 height 22
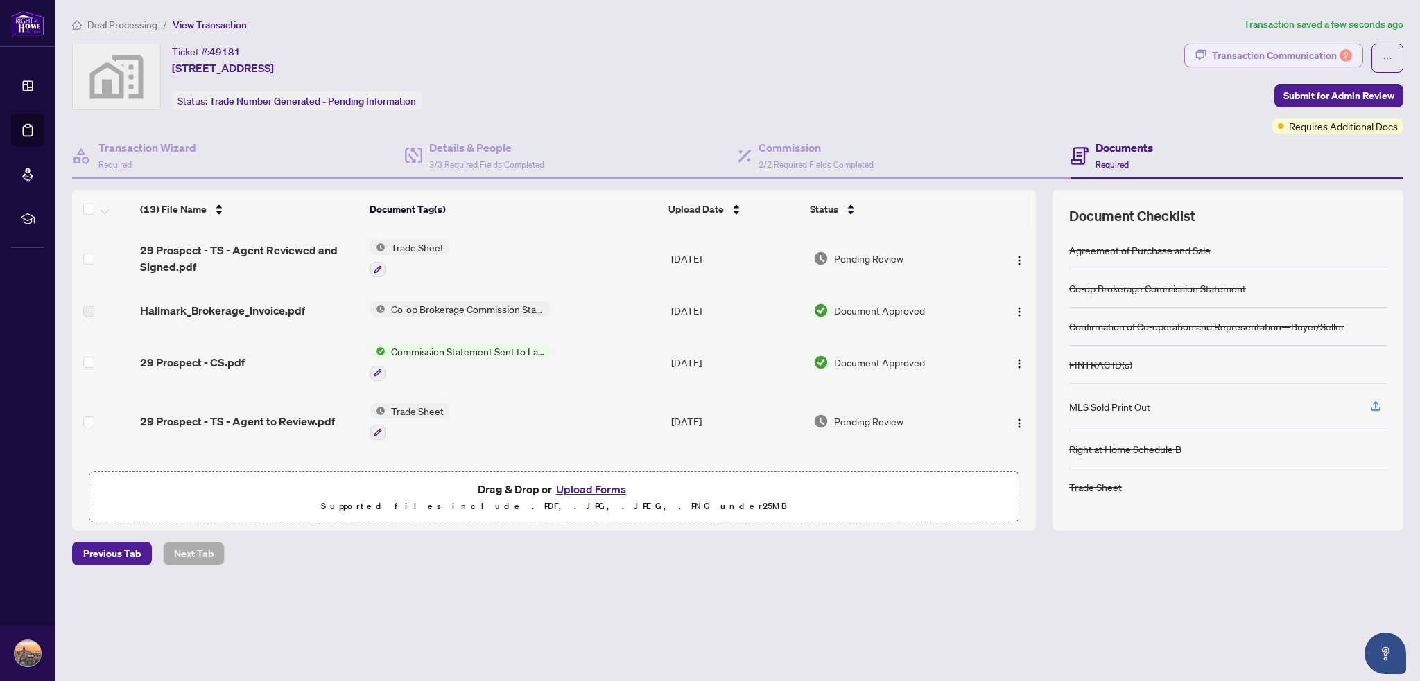
click at [1273, 45] on div "Transaction Communication 2" at bounding box center [1282, 55] width 140 height 22
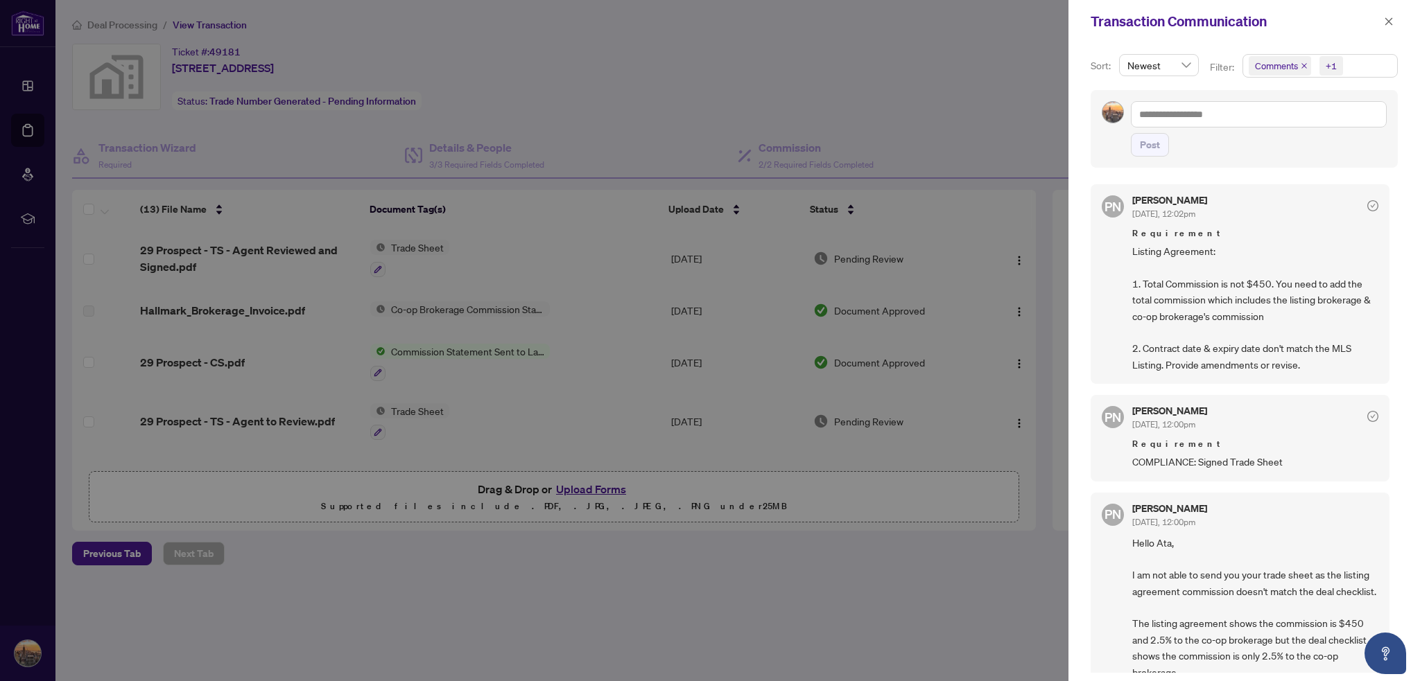
click at [1001, 156] on div at bounding box center [710, 340] width 1420 height 681
click at [879, 103] on div at bounding box center [710, 340] width 1420 height 681
click at [1392, 20] on icon "close" at bounding box center [1389, 22] width 10 height 10
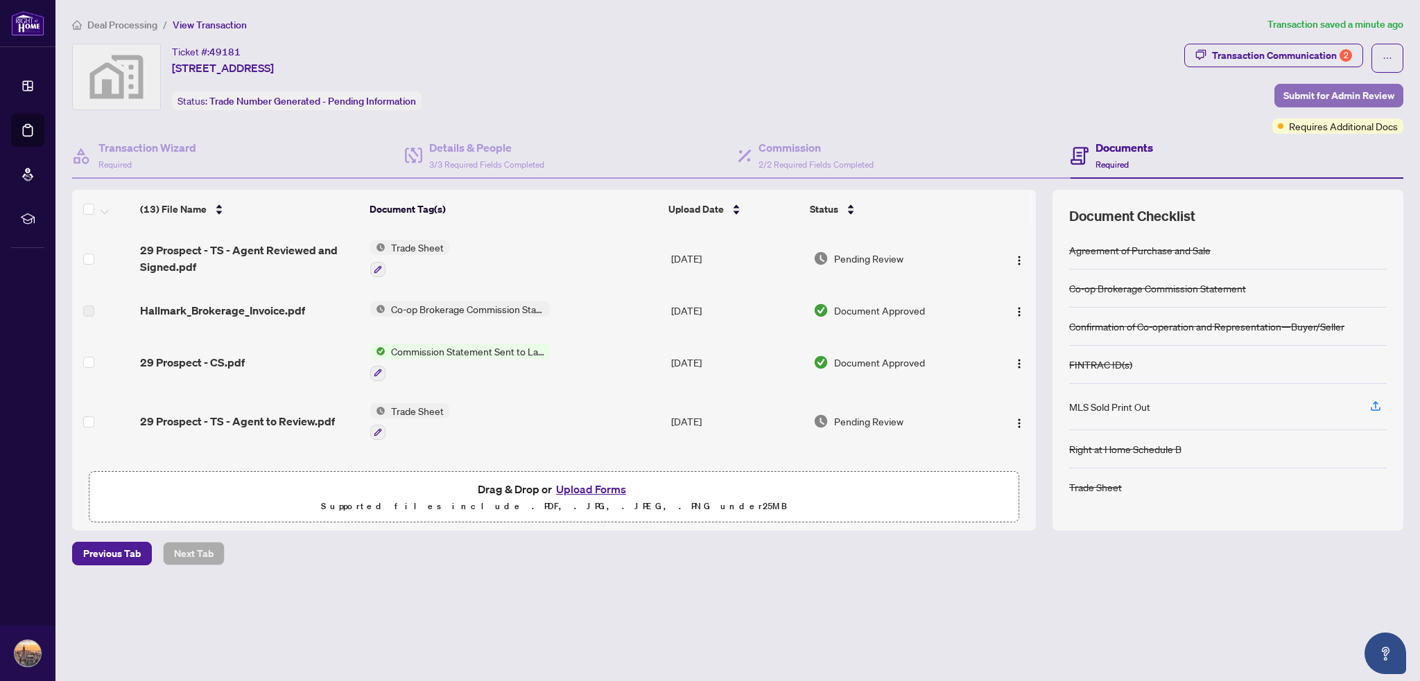
click at [1313, 95] on span "Submit for Admin Review" at bounding box center [1338, 96] width 111 height 22
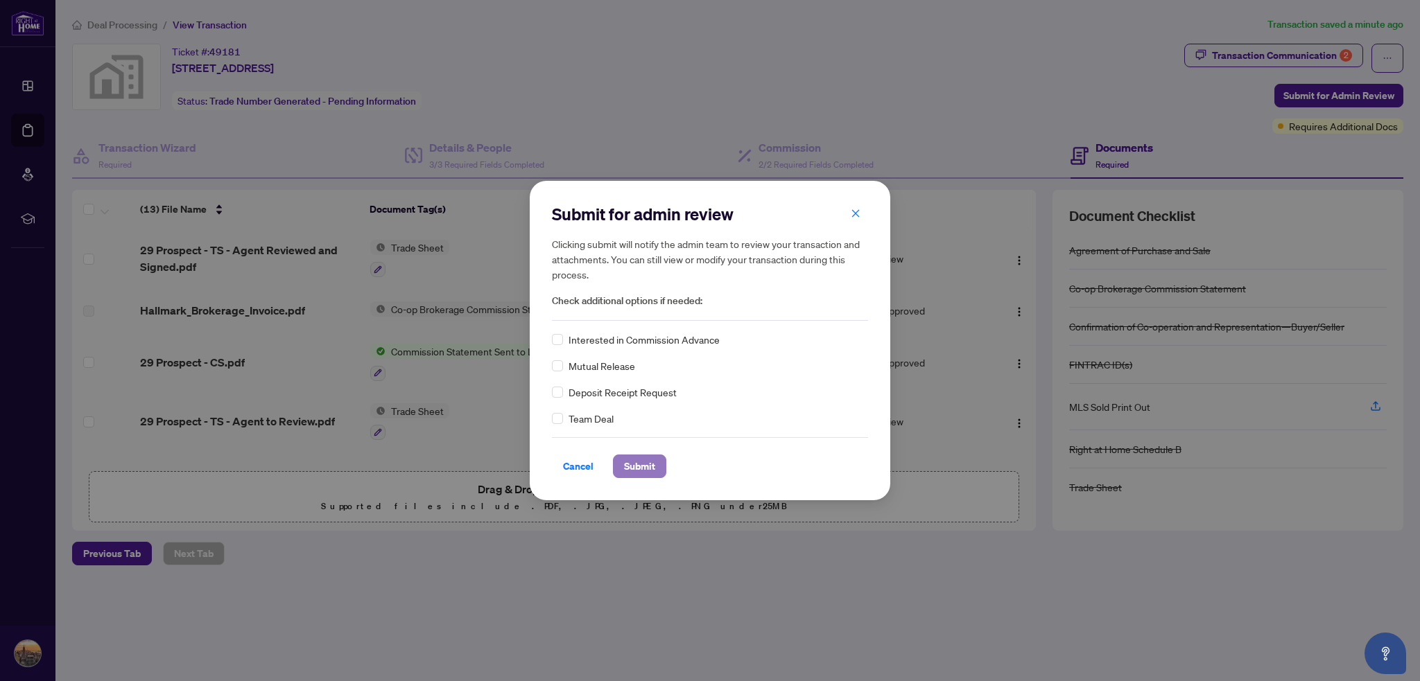
click at [621, 462] on button "Submit" at bounding box center [639, 467] width 53 height 24
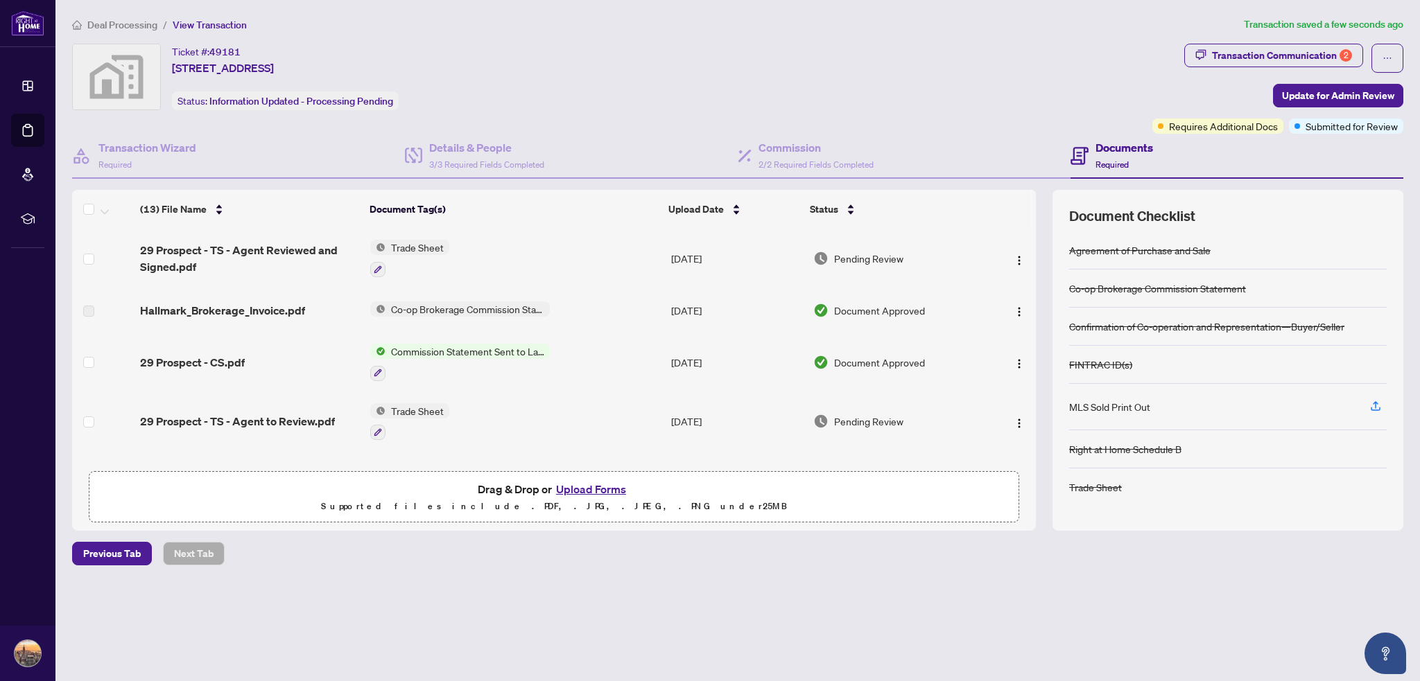
click at [116, 23] on div "Transaction submitted for review successfully. Proceed Cancel OK" at bounding box center [710, 340] width 1420 height 681
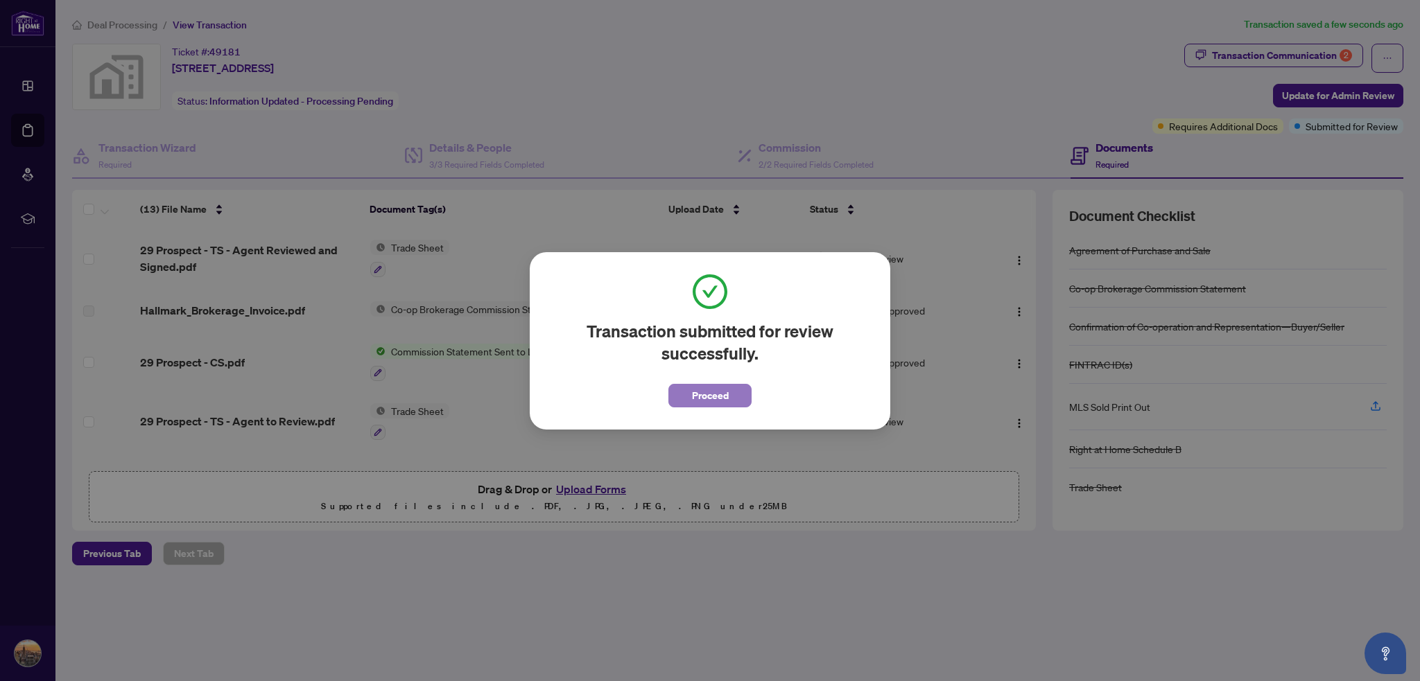
click at [713, 396] on span "Proceed" at bounding box center [710, 396] width 37 height 22
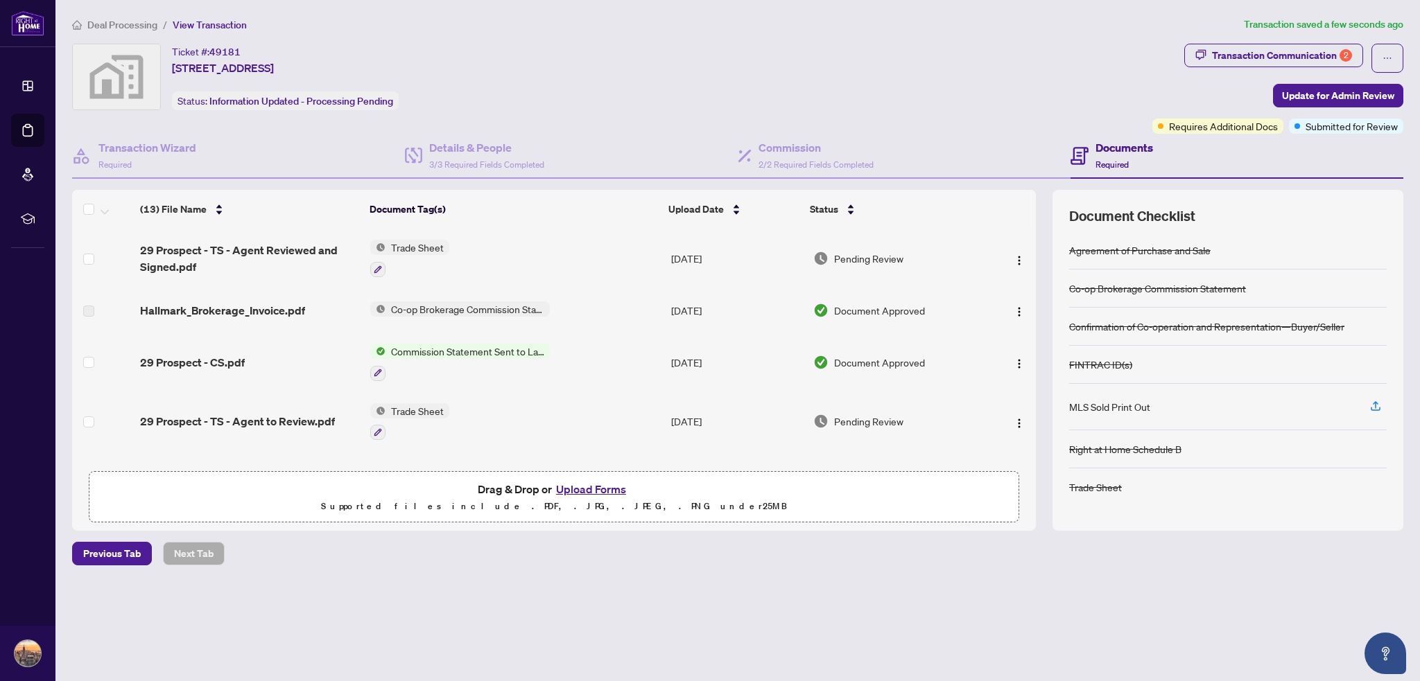
click at [126, 24] on span "Deal Processing" at bounding box center [122, 25] width 70 height 12
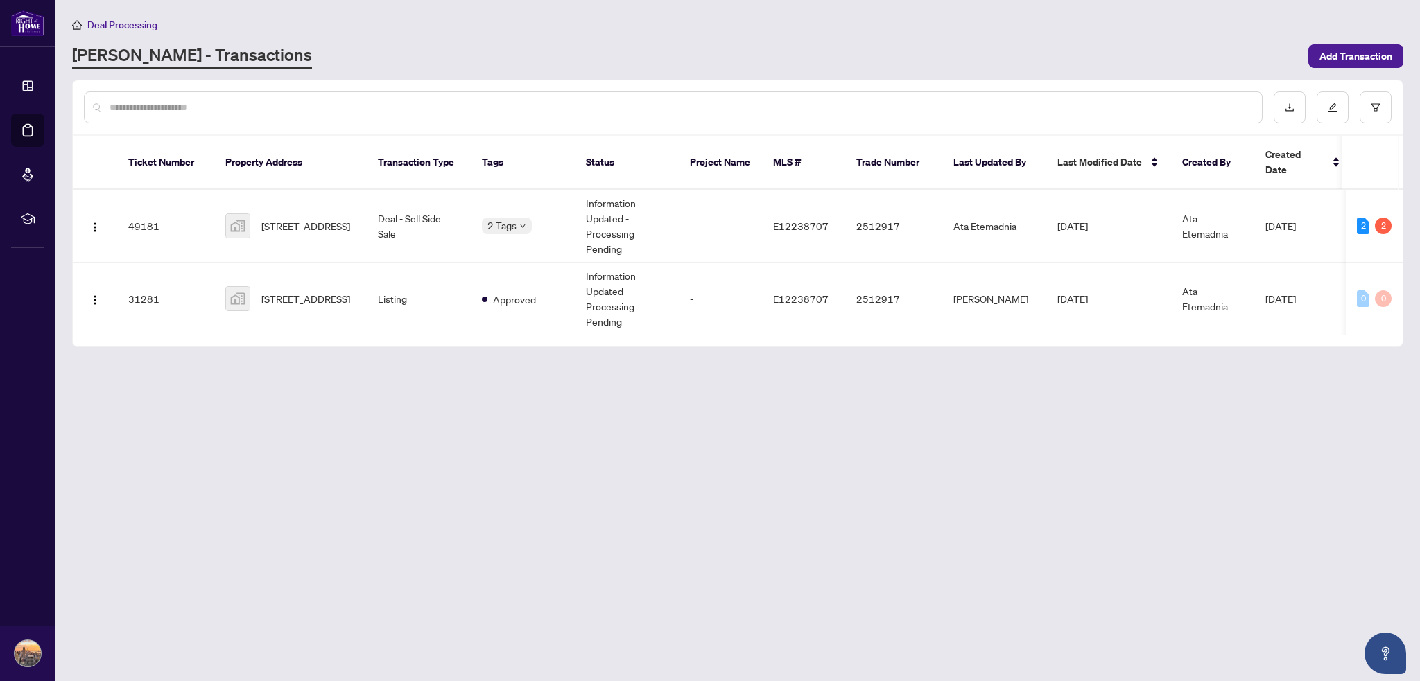
click at [524, 525] on main "Deal Processing [PERSON_NAME] - Transactions Add Transaction Ticket Number Prop…" at bounding box center [737, 340] width 1364 height 681
click at [327, 218] on span "[STREET_ADDRESS]" at bounding box center [305, 225] width 89 height 15
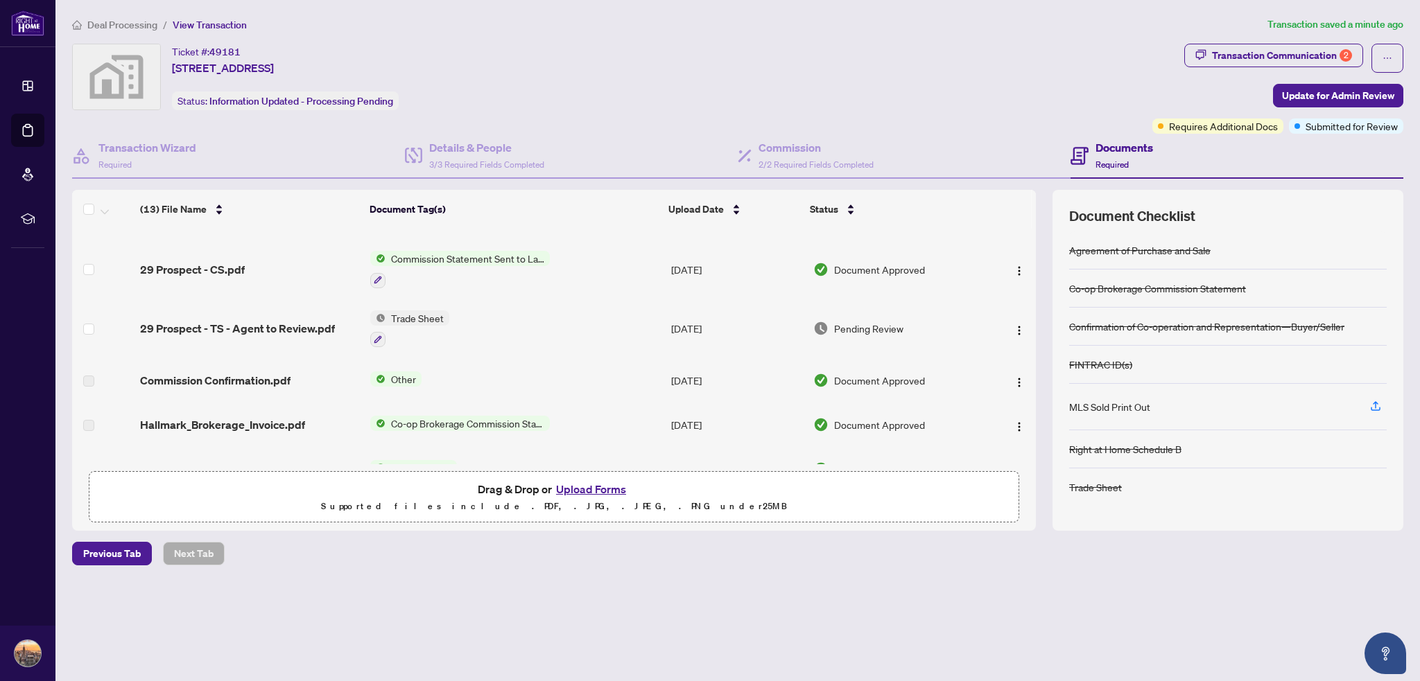
scroll to position [69, 0]
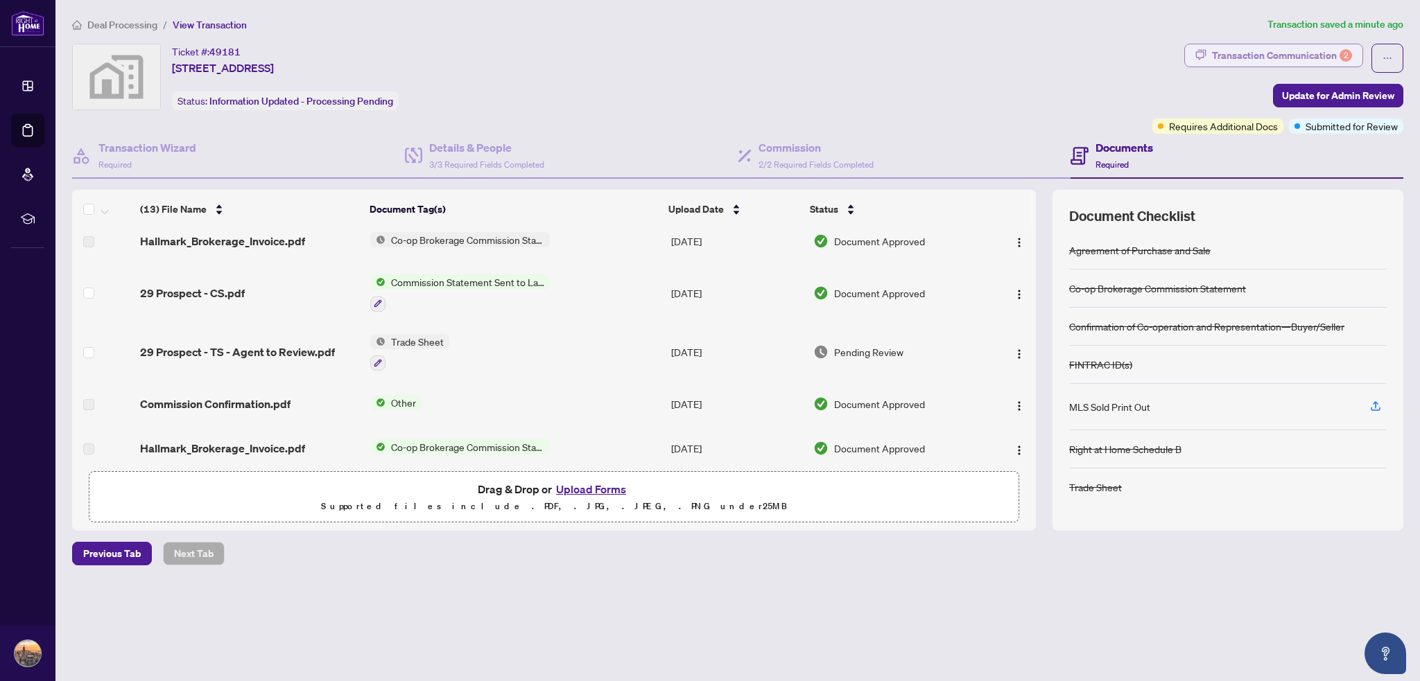
click at [1284, 52] on div "Transaction Communication 2" at bounding box center [1282, 55] width 140 height 22
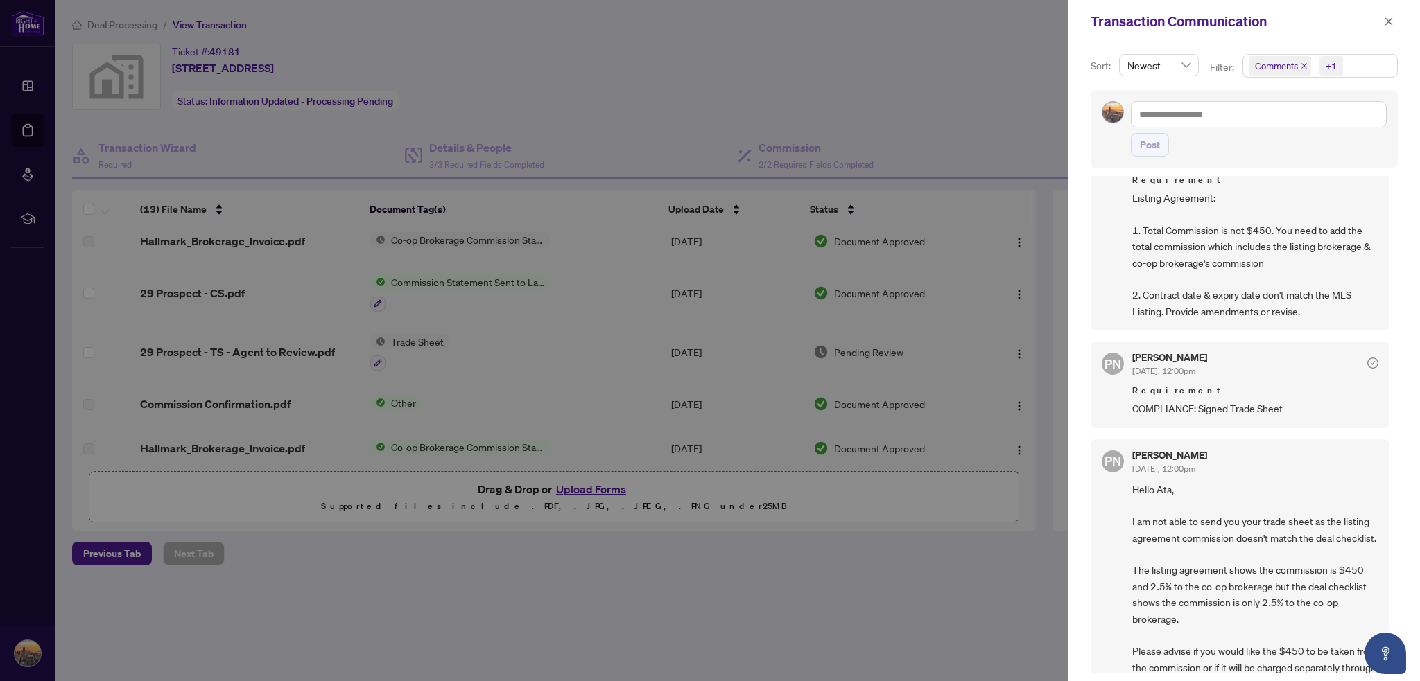
scroll to position [0, 0]
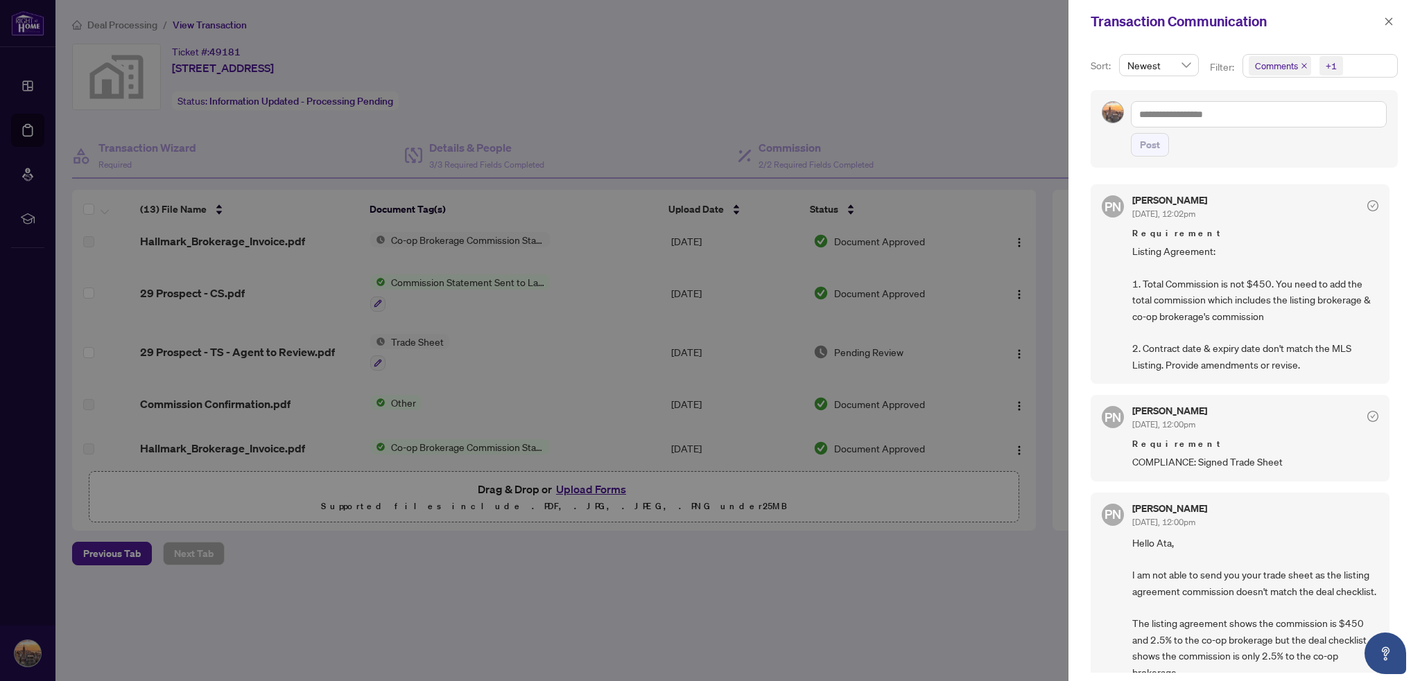
click at [1294, 329] on span "Listing Agreement: 1. Total Commission is not $450. You need to add the total c…" at bounding box center [1255, 308] width 246 height 130
click at [558, 67] on div at bounding box center [710, 340] width 1420 height 681
click at [1388, 21] on icon "close" at bounding box center [1389, 21] width 8 height 8
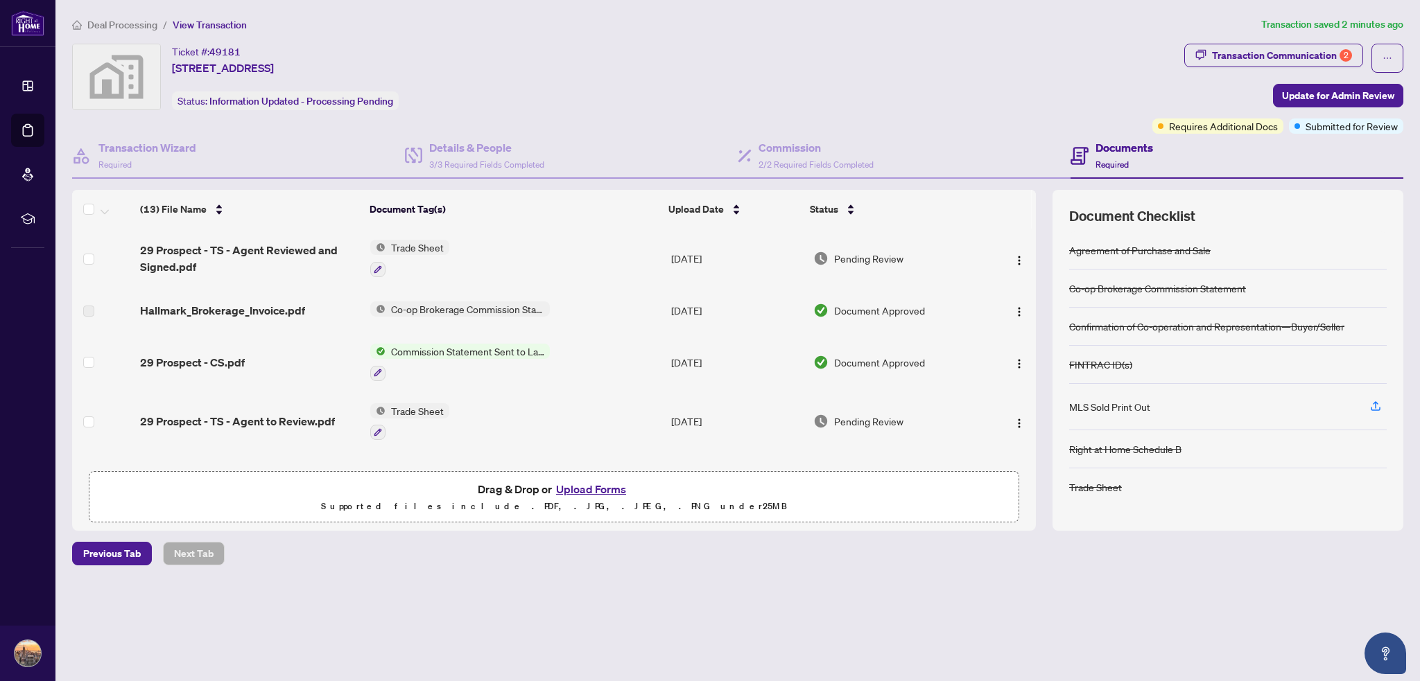
click at [318, 306] on div "Hallmark_Brokerage_Invoice.pdf" at bounding box center [249, 310] width 219 height 17
click at [290, 315] on span "Hallmark_Brokerage_Invoice.pdf" at bounding box center [222, 310] width 165 height 17
click at [375, 269] on icon "button" at bounding box center [378, 270] width 8 height 8
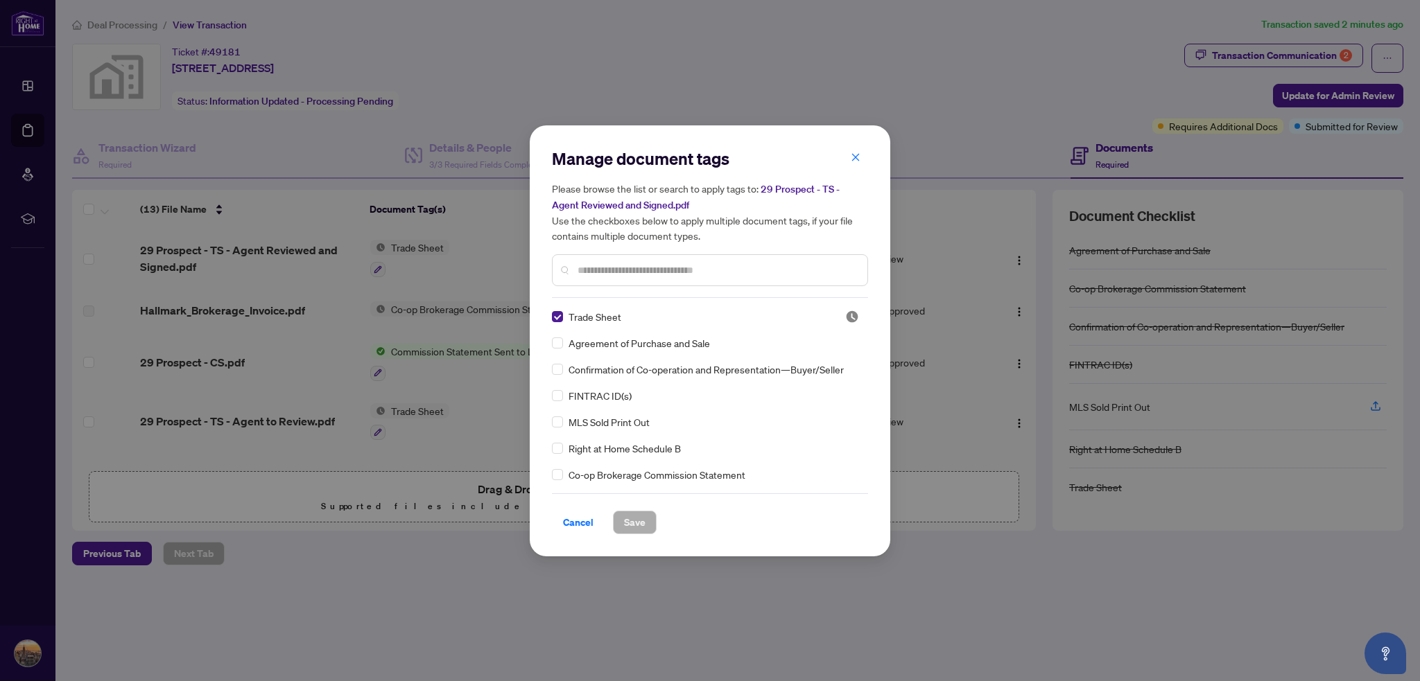
click at [574, 523] on span "Cancel" at bounding box center [578, 523] width 31 height 22
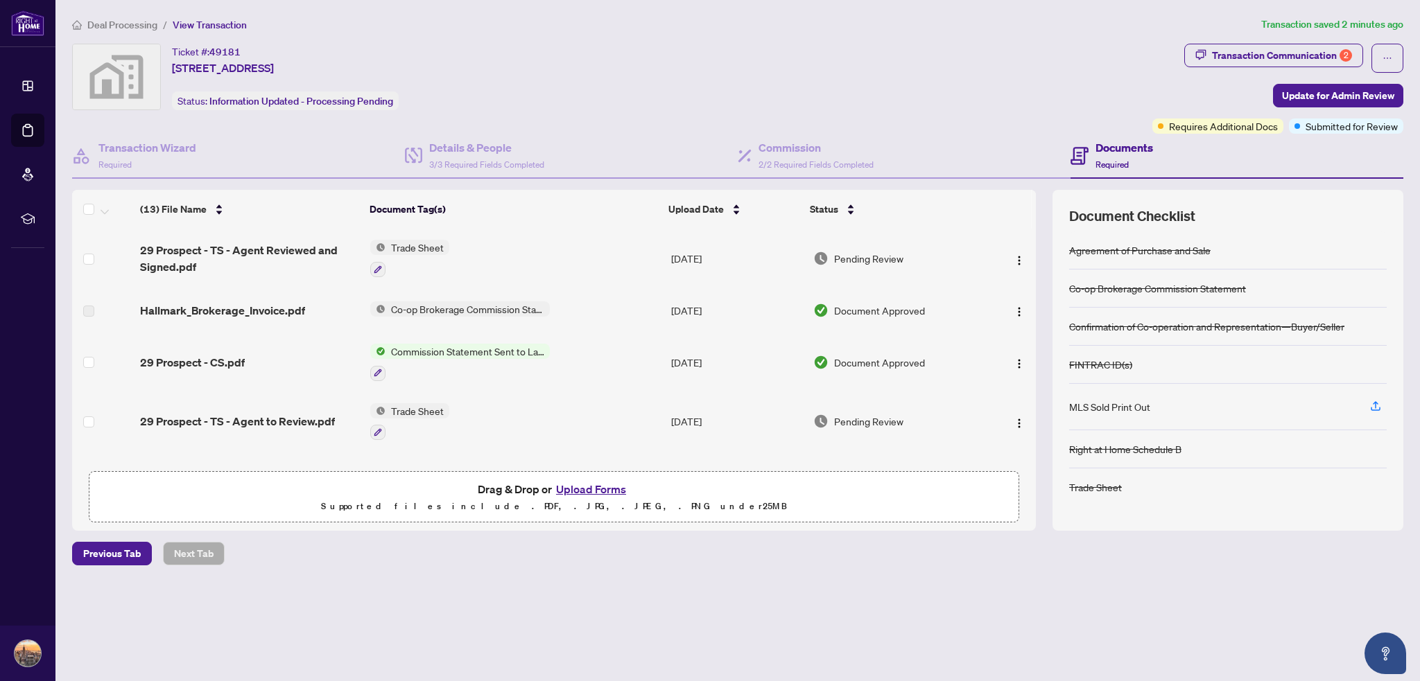
click at [119, 27] on span "Deal Processing" at bounding box center [122, 25] width 70 height 12
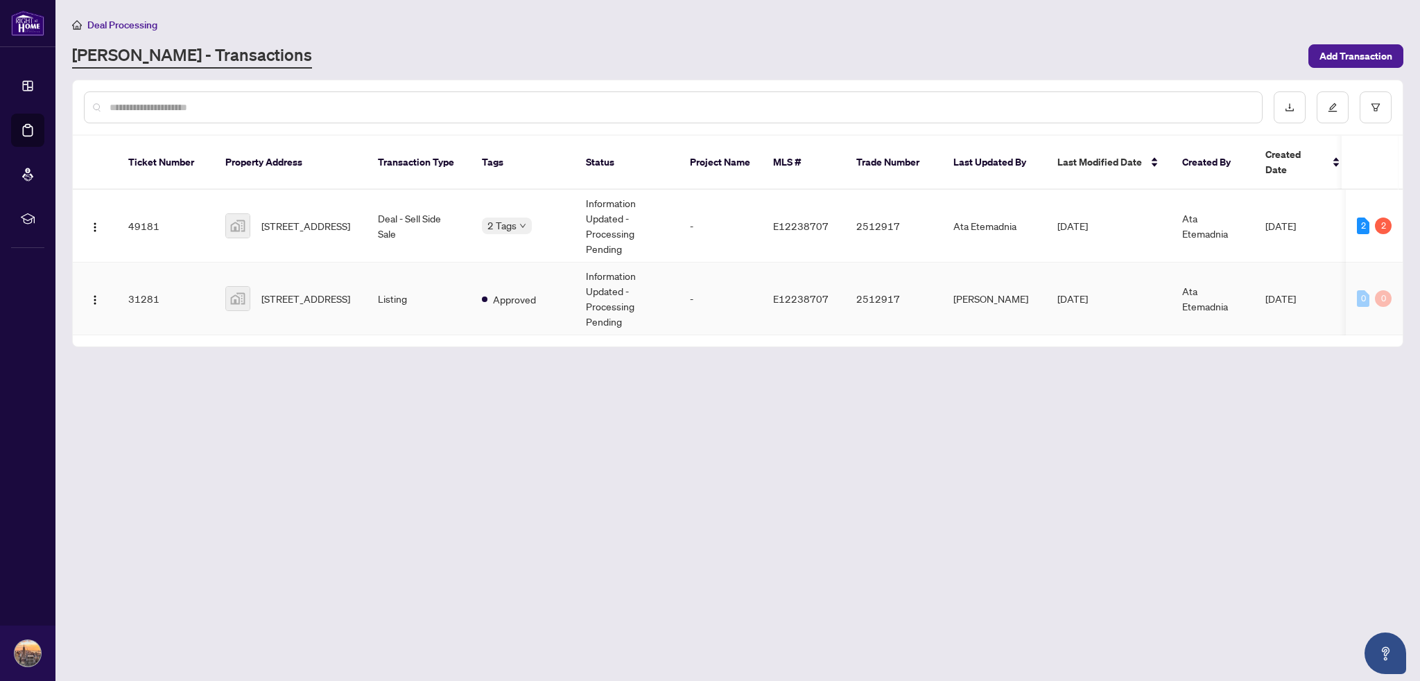
click at [382, 288] on td "Listing" at bounding box center [419, 299] width 104 height 73
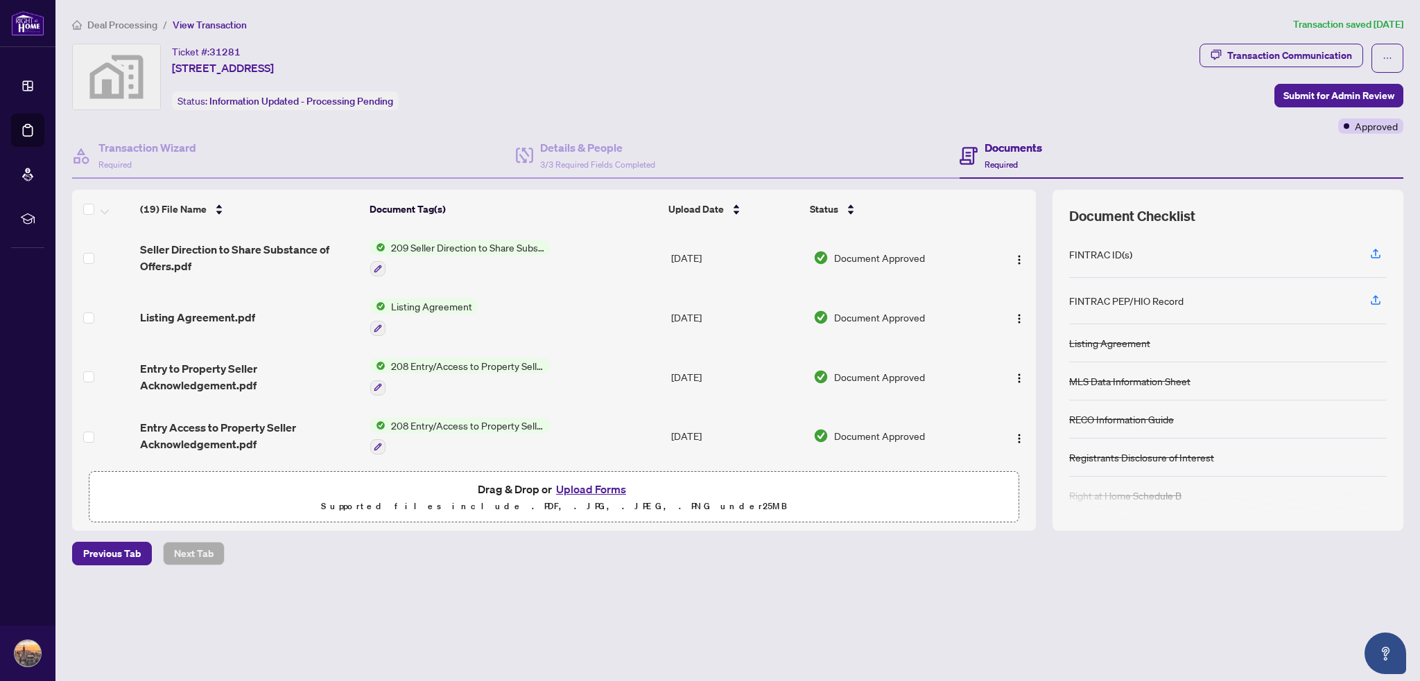
scroll to position [139, 0]
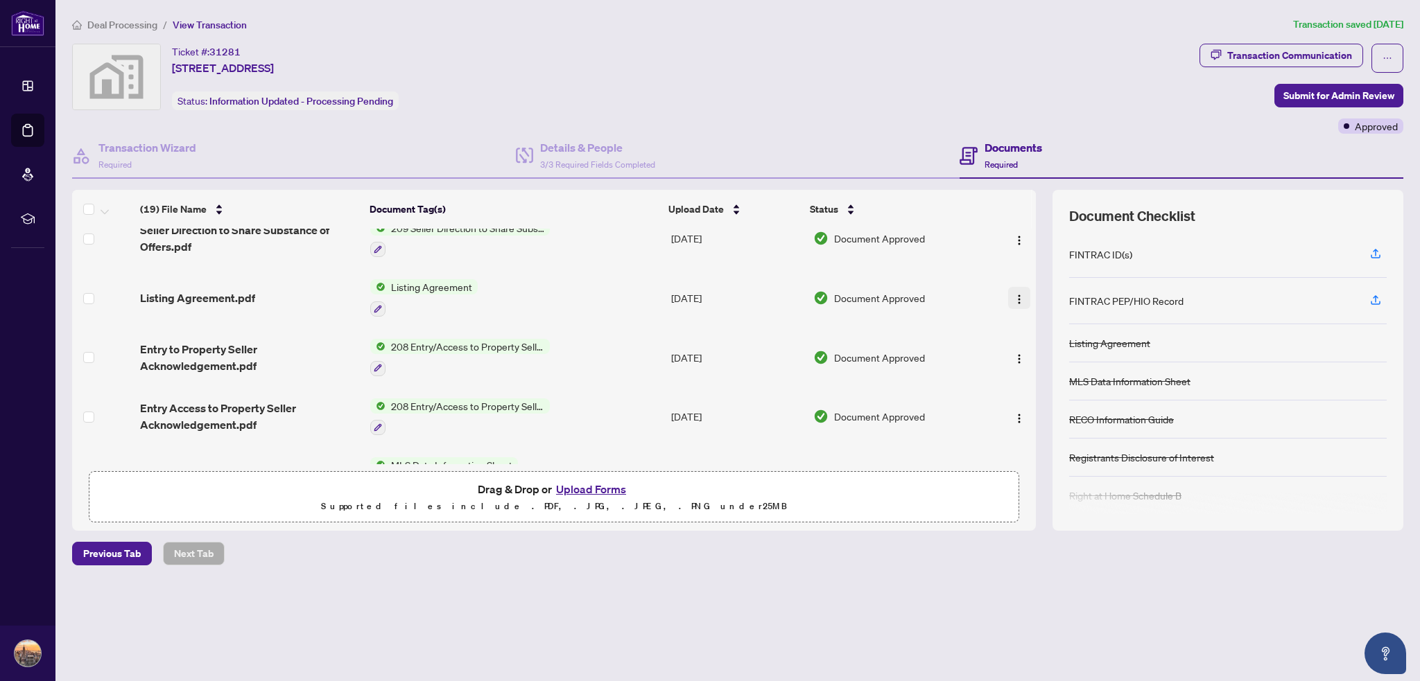
click at [1008, 297] on button "button" at bounding box center [1019, 298] width 22 height 22
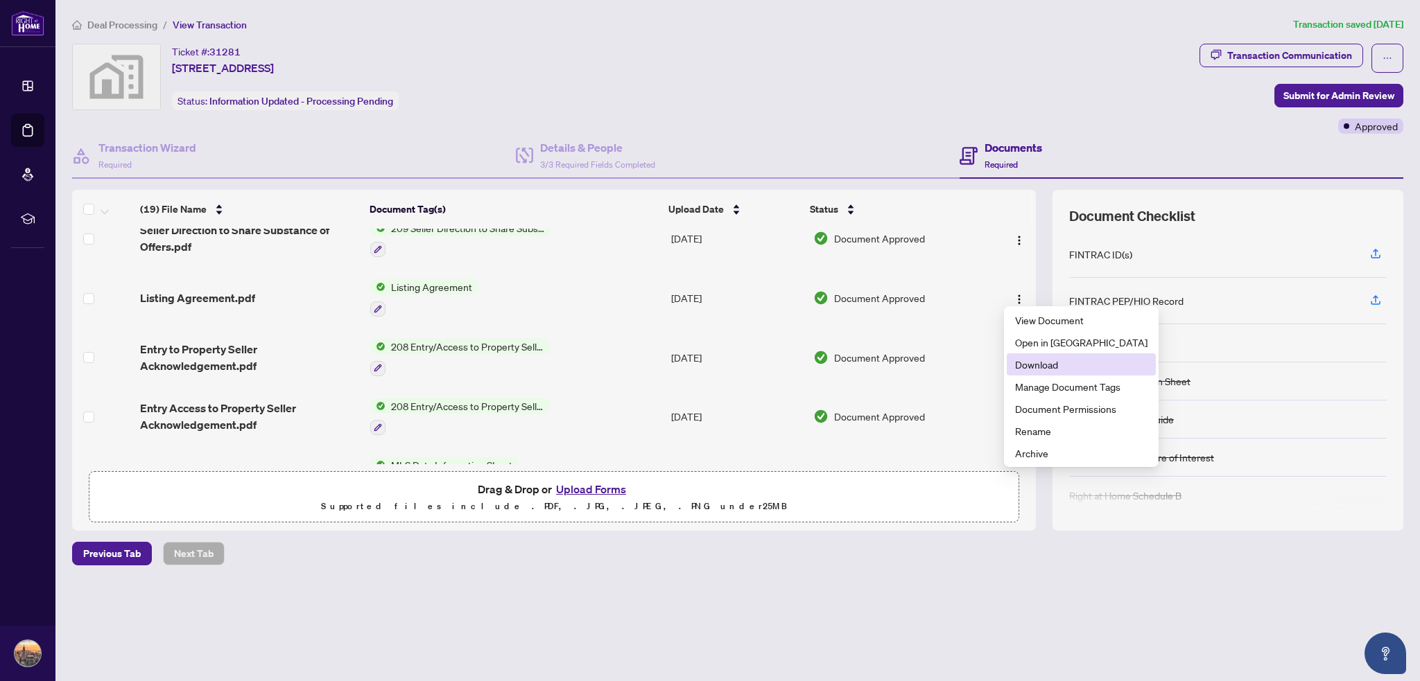
click at [1059, 371] on span "Download" at bounding box center [1081, 364] width 132 height 15
